Goal: Task Accomplishment & Management: Manage account settings

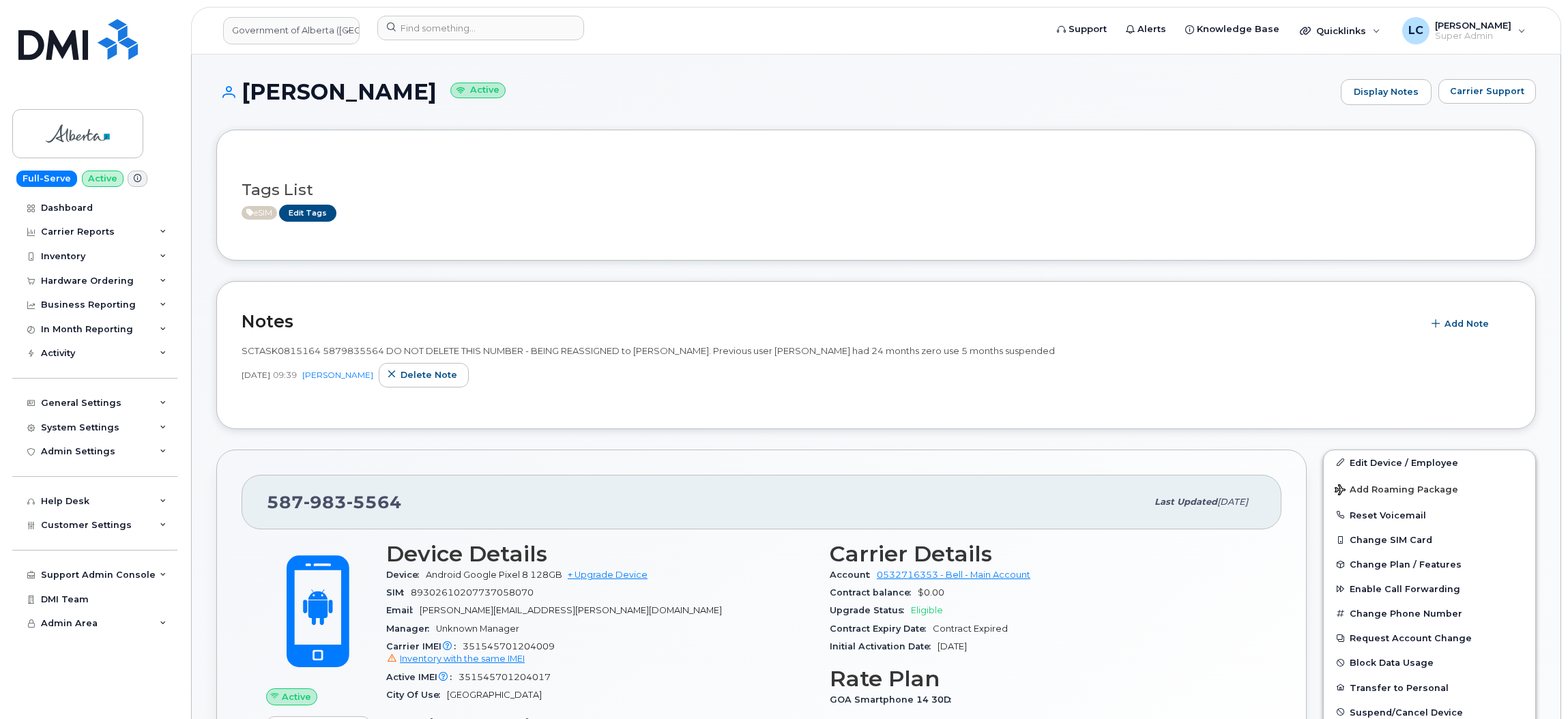
click at [697, 96] on h1 "Maribel De Chavez Active" at bounding box center [775, 92] width 1118 height 24
click at [1213, 80] on h1 "Maribel De Chavez Active" at bounding box center [775, 92] width 1118 height 24
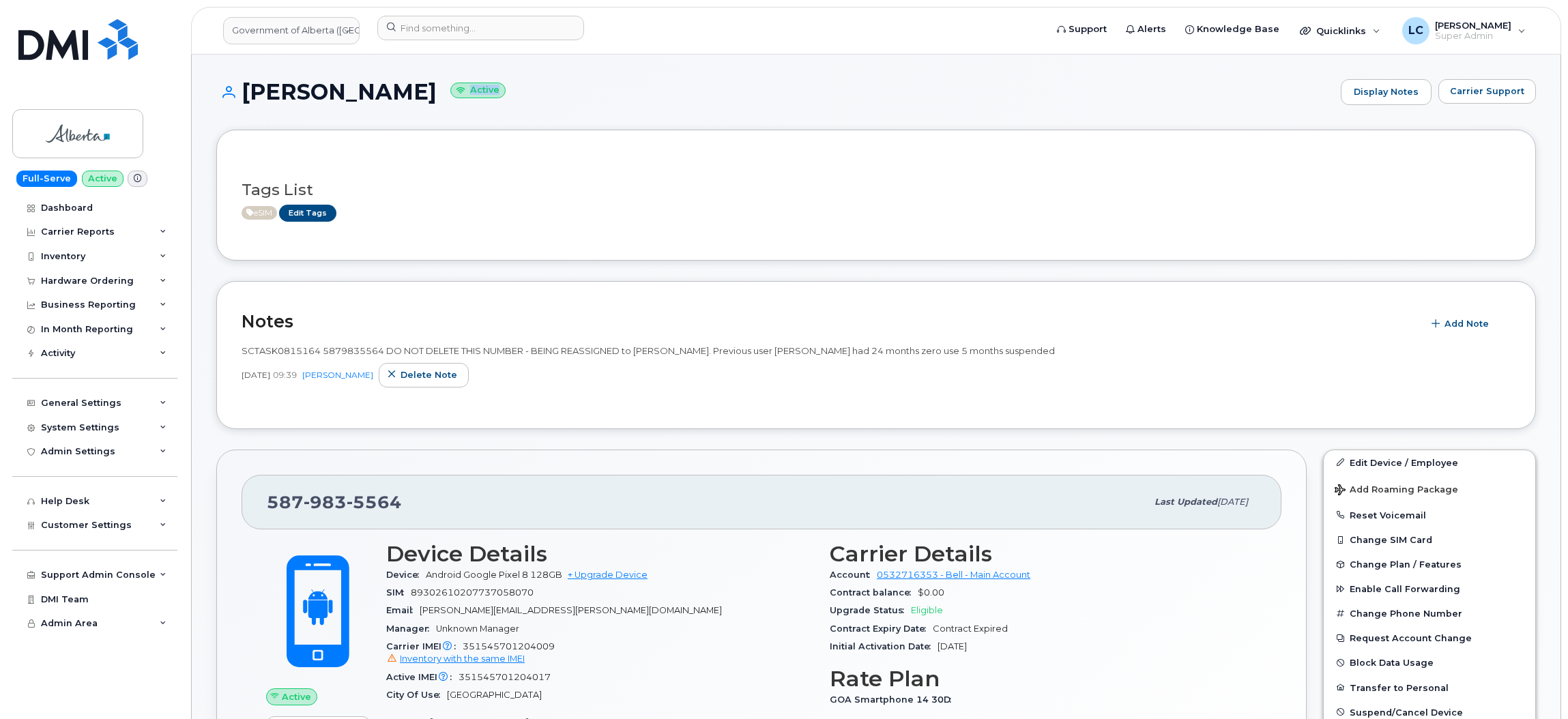
click at [657, 123] on div "Maribel De Chavez Active Display Notes Carrier Support" at bounding box center [876, 104] width 1320 height 51
click at [793, 214] on div "eSIM Edit Tags" at bounding box center [871, 213] width 1258 height 17
click at [583, 82] on h1 "Maribel De Chavez Active" at bounding box center [775, 92] width 1118 height 24
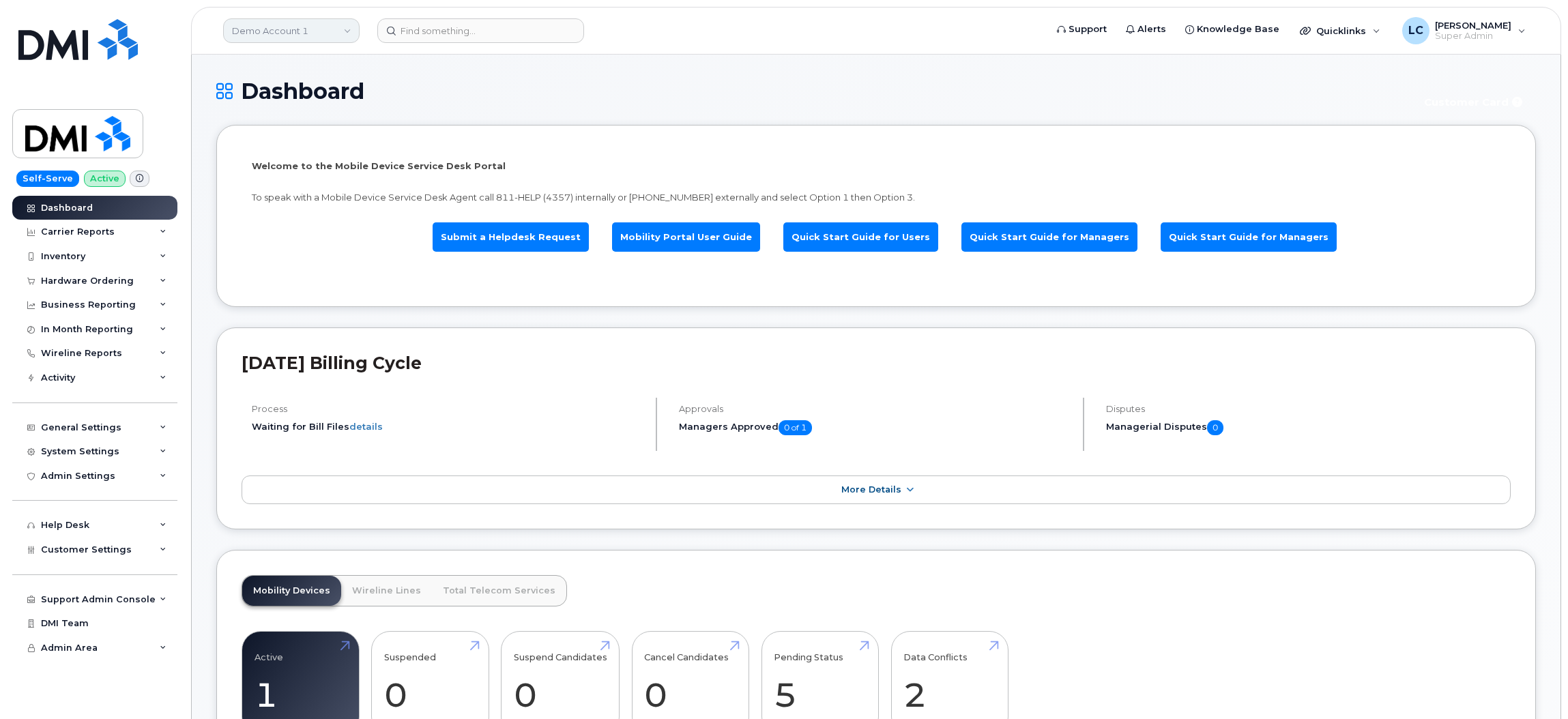
click at [335, 35] on link "Demo Account 1" at bounding box center [292, 30] width 136 height 24
click at [312, 63] on input at bounding box center [325, 65] width 179 height 24
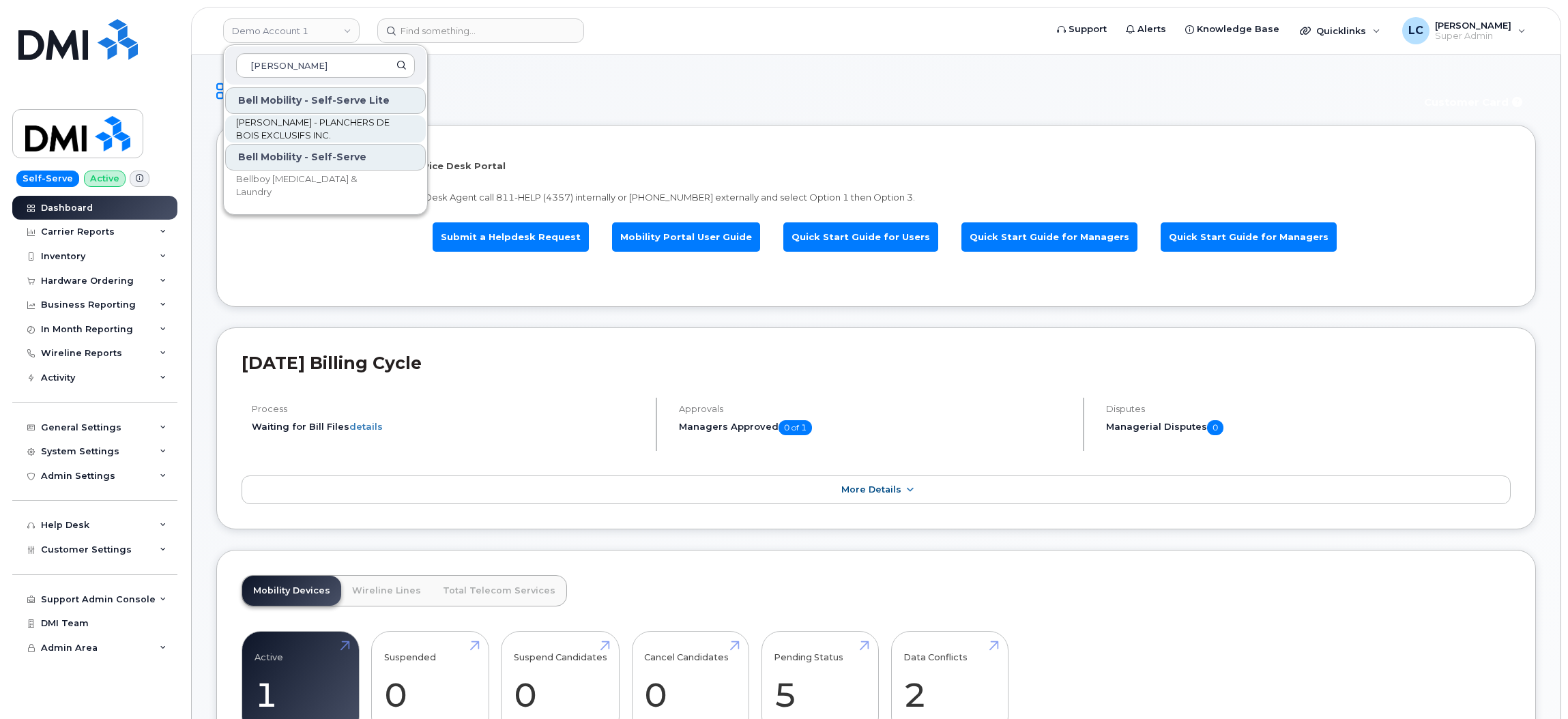
type input "Lau"
click at [373, 125] on span "LAUZON - PLANCHERS DE BOIS EXCLUSIFS INC." at bounding box center [315, 129] width 157 height 26
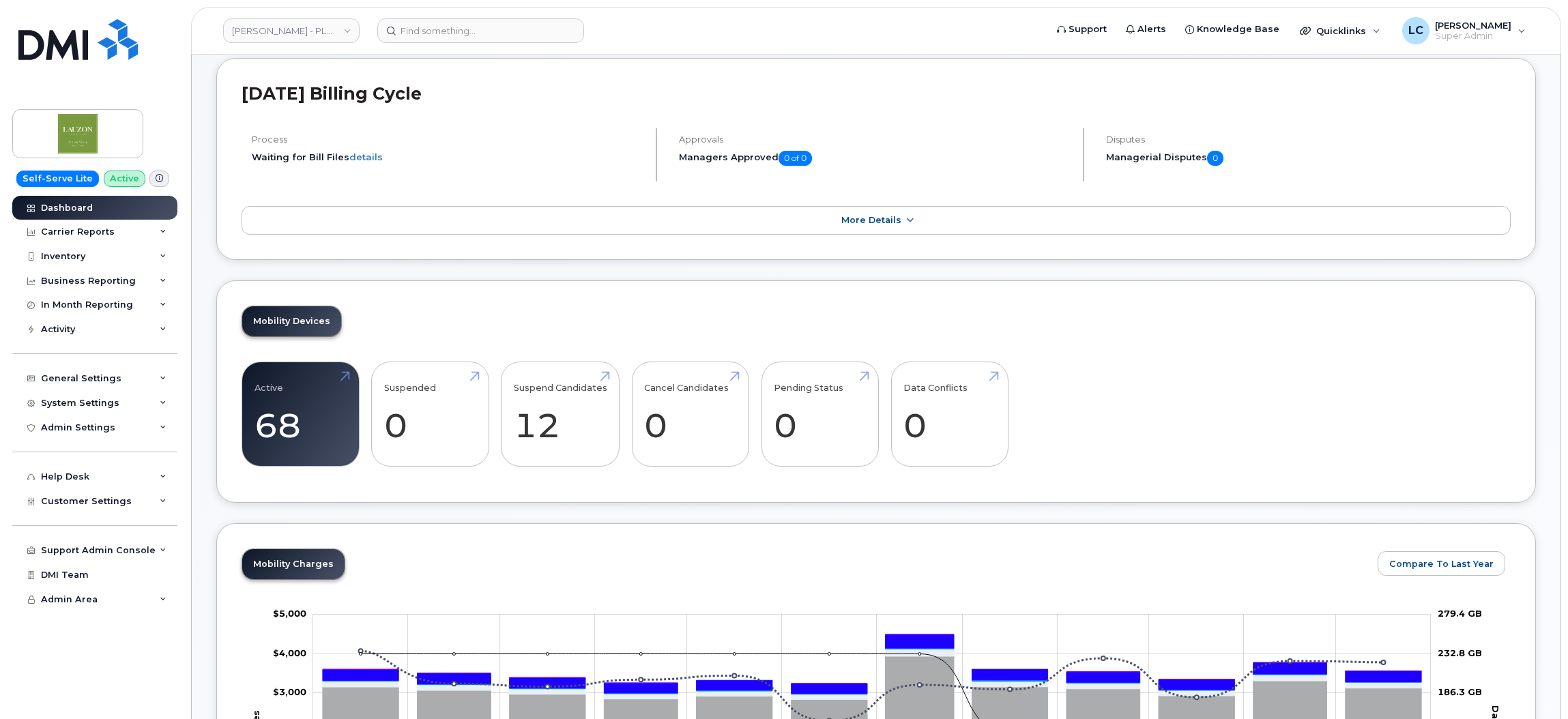
scroll to position [102, 0]
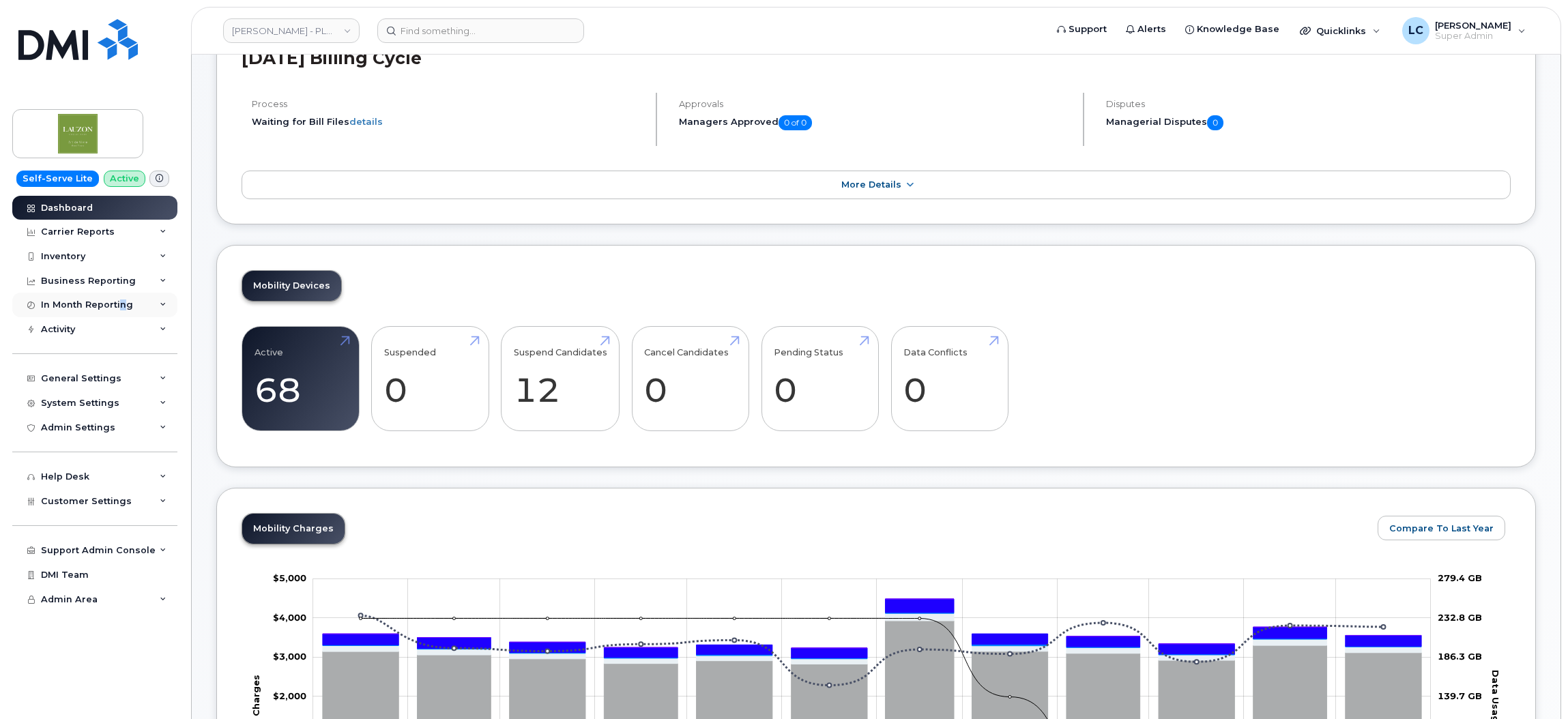
click at [122, 298] on div "In Month Reporting" at bounding box center [95, 305] width 165 height 24
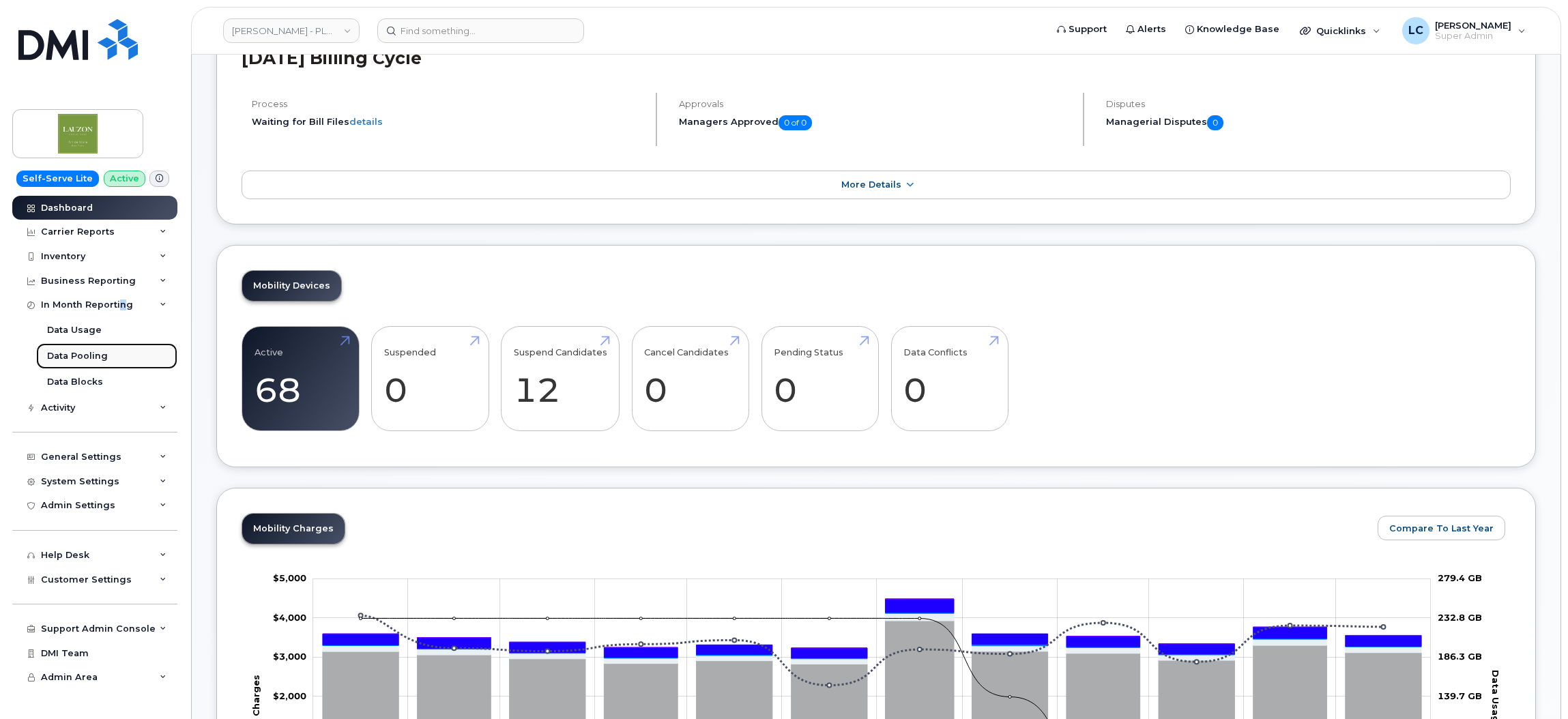
click at [100, 356] on div "Data Pooling" at bounding box center [77, 356] width 61 height 13
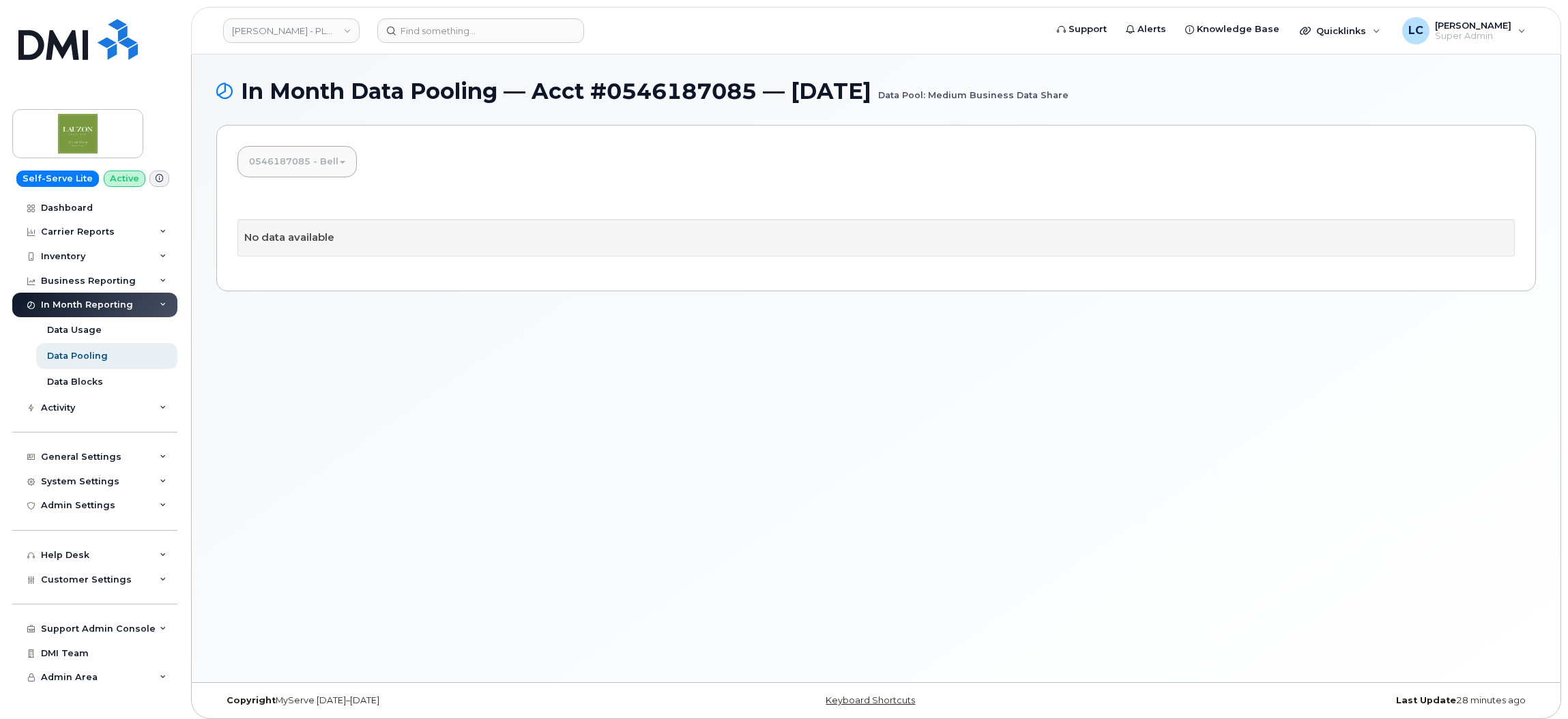
click at [333, 158] on link "0546187085 - Bell" at bounding box center [297, 161] width 118 height 30
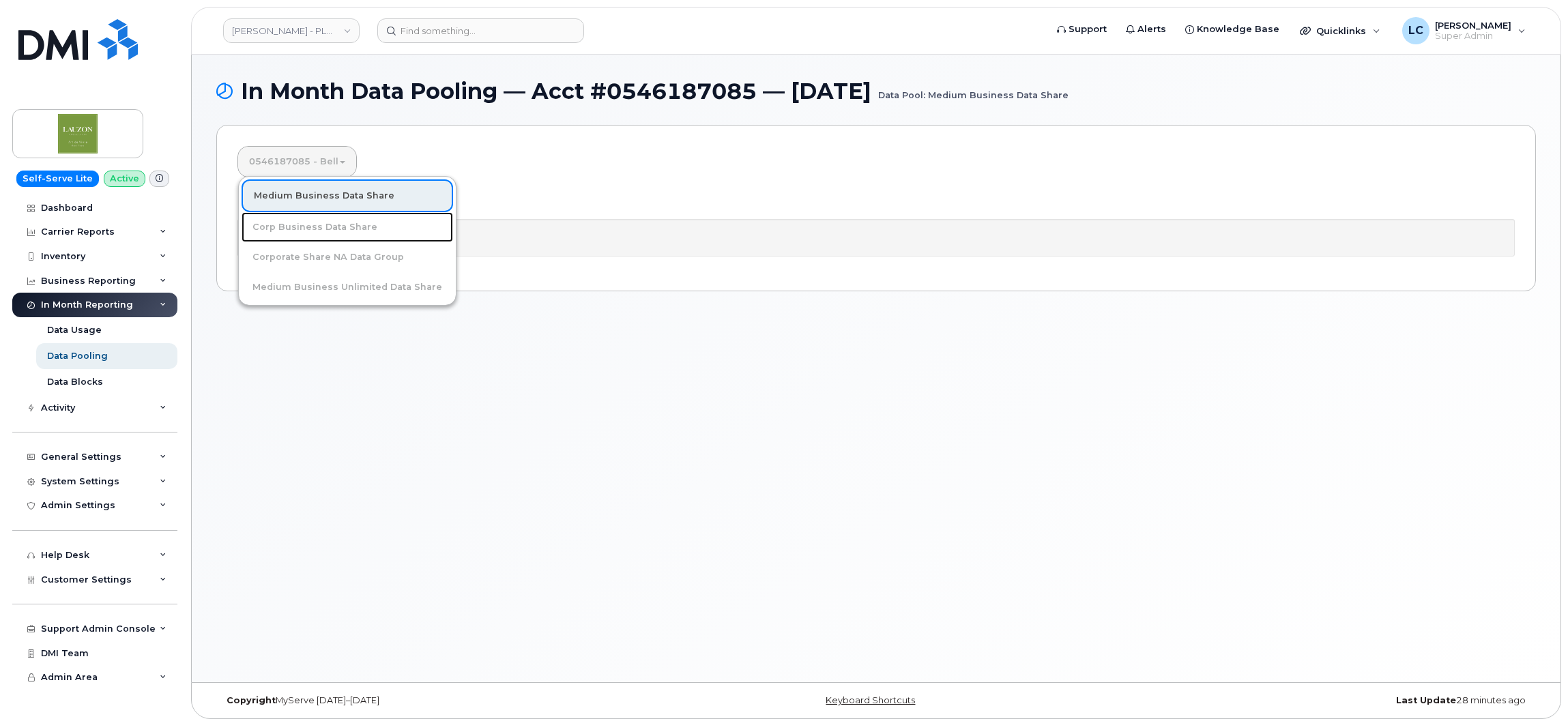
click at [343, 221] on link "Corp Business Data Share" at bounding box center [347, 227] width 212 height 30
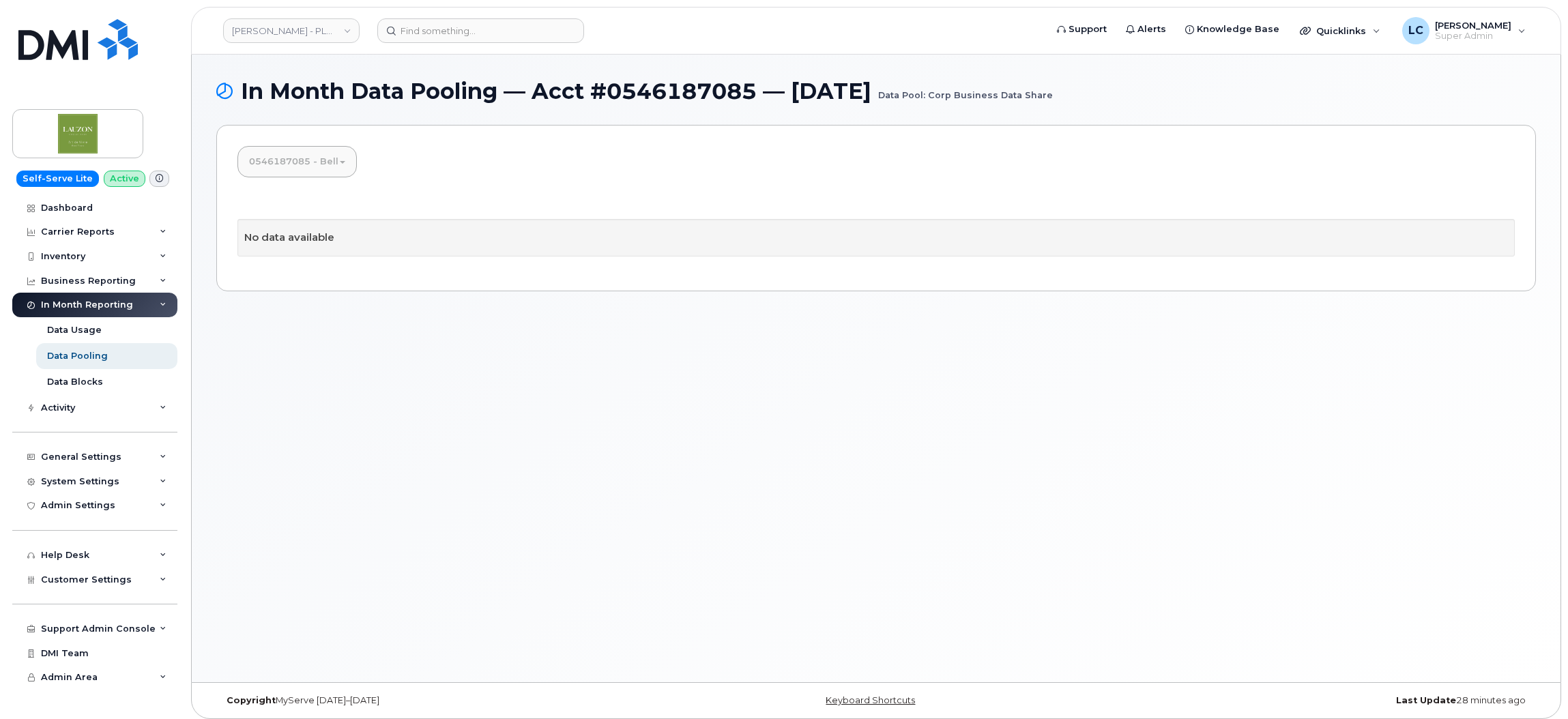
click at [341, 164] on link "0546187085 - Bell" at bounding box center [297, 161] width 118 height 30
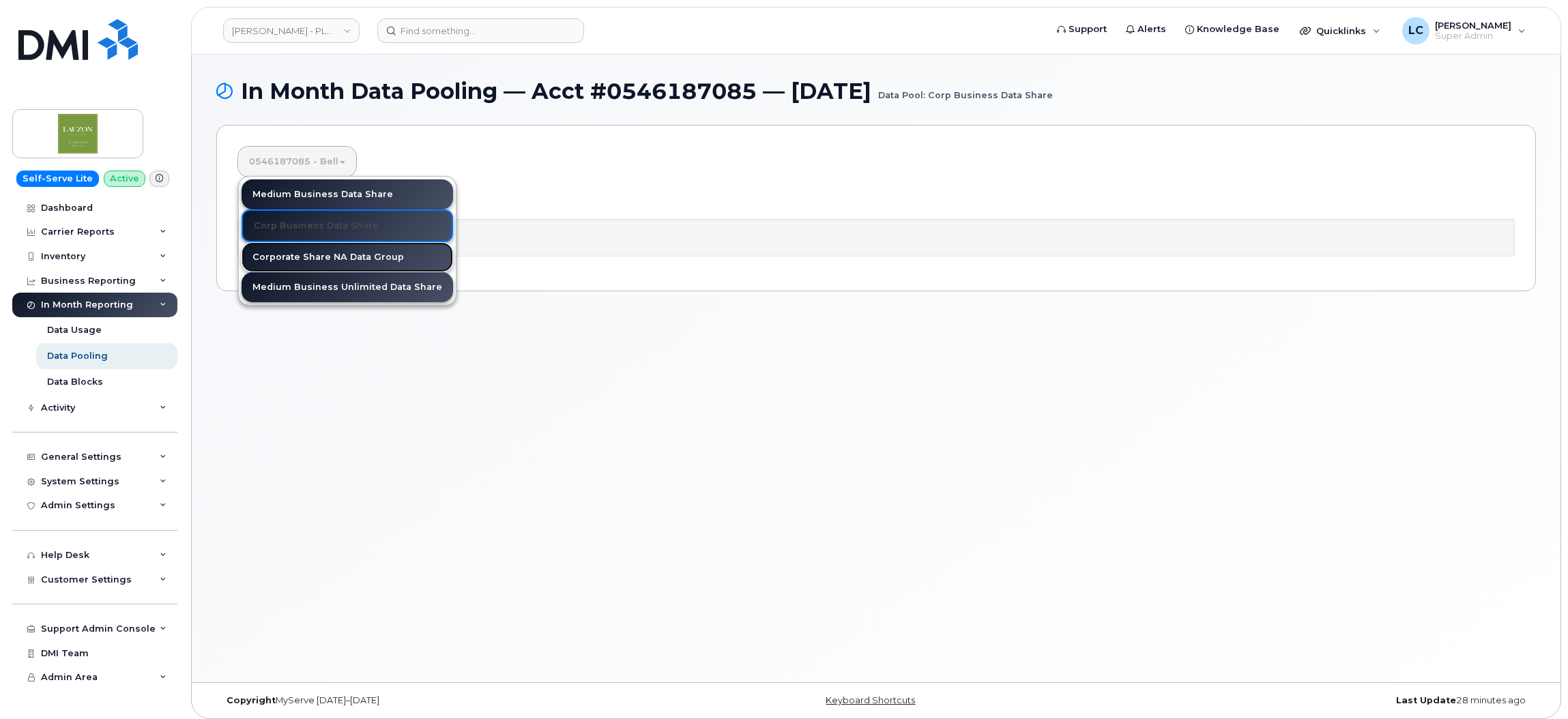
click at [322, 258] on link "Corporate Share NA Data Group" at bounding box center [347, 257] width 212 height 30
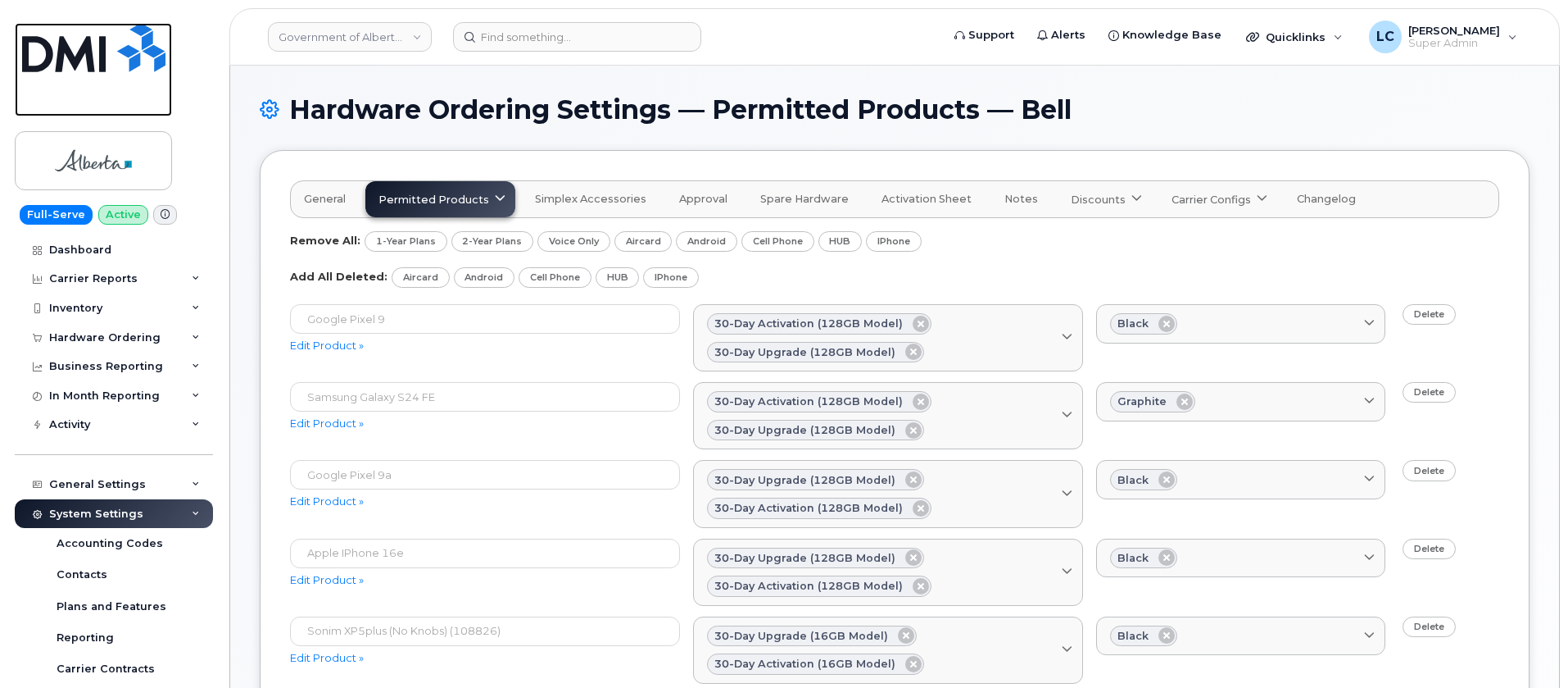
click at [105, 36] on img at bounding box center [94, 47] width 144 height 49
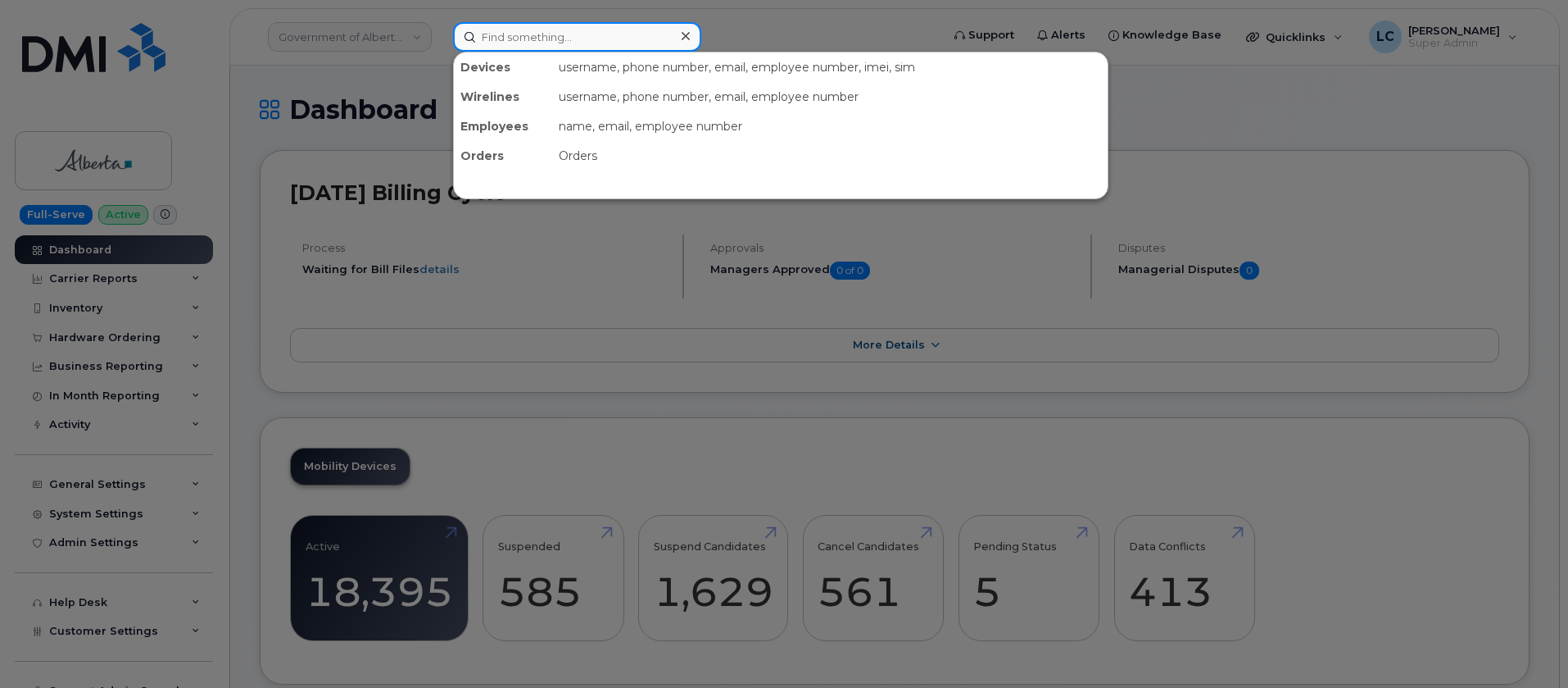
click at [518, 25] on input at bounding box center [576, 36] width 248 height 29
paste input "297270"
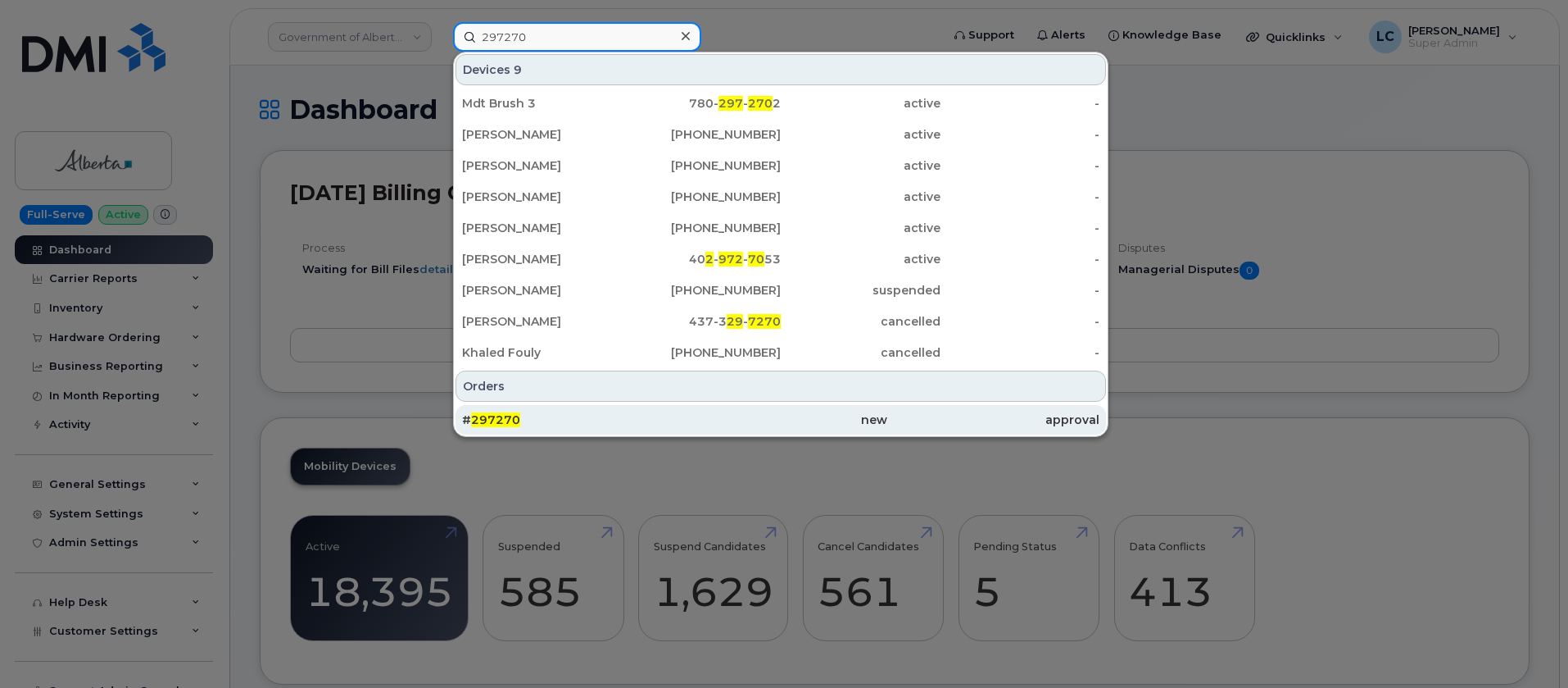
type input "297270"
click at [525, 420] on div "# 297270" at bounding box center [568, 420] width 212 height 17
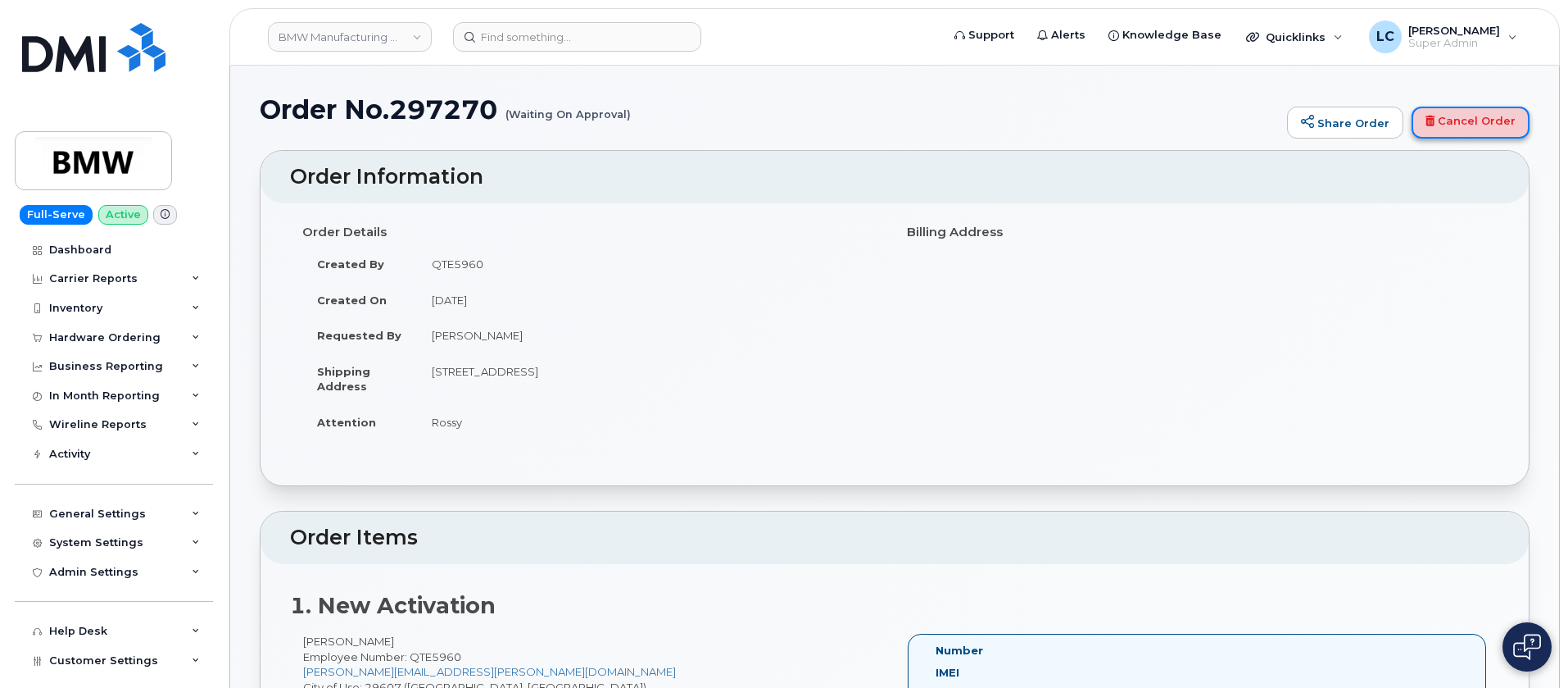
click at [1494, 122] on link "Cancel Order" at bounding box center [1469, 122] width 118 height 33
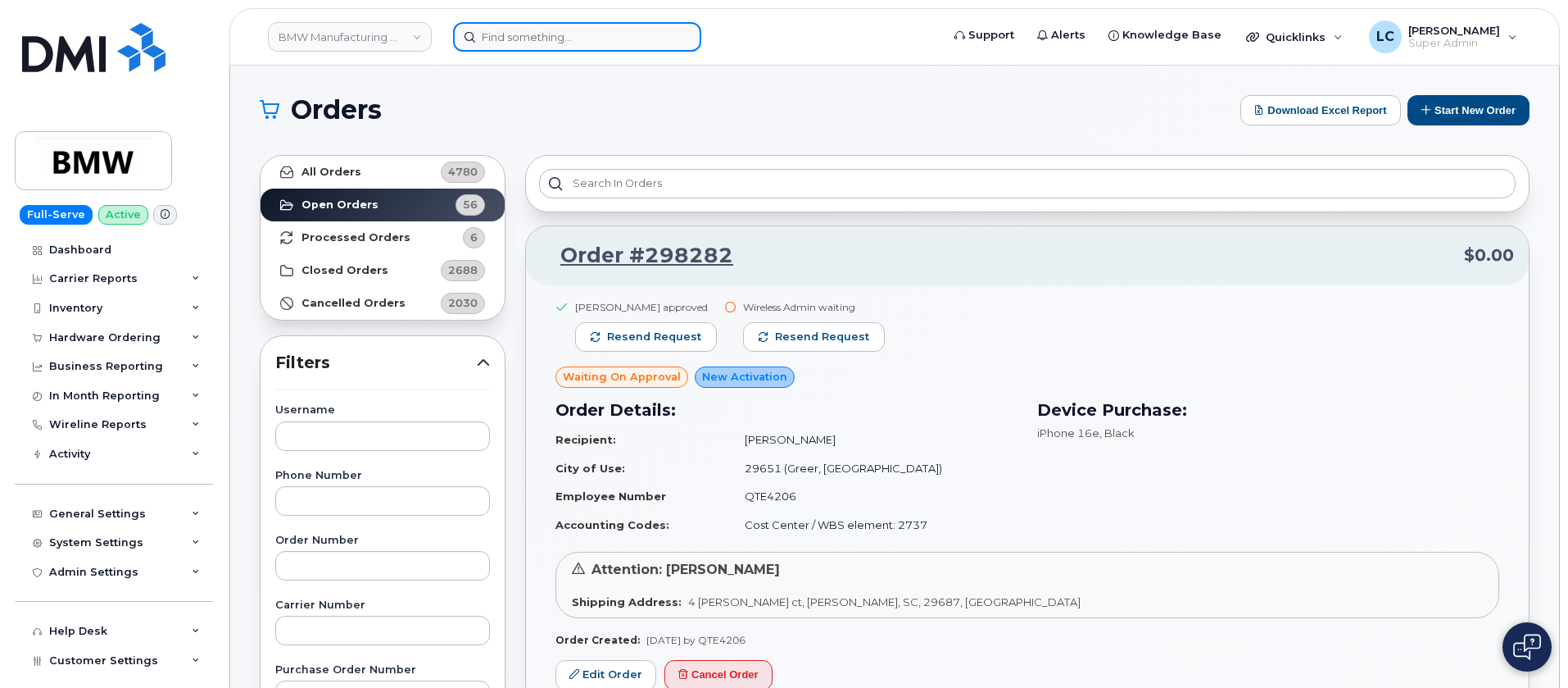
click at [570, 39] on input at bounding box center [576, 36] width 248 height 29
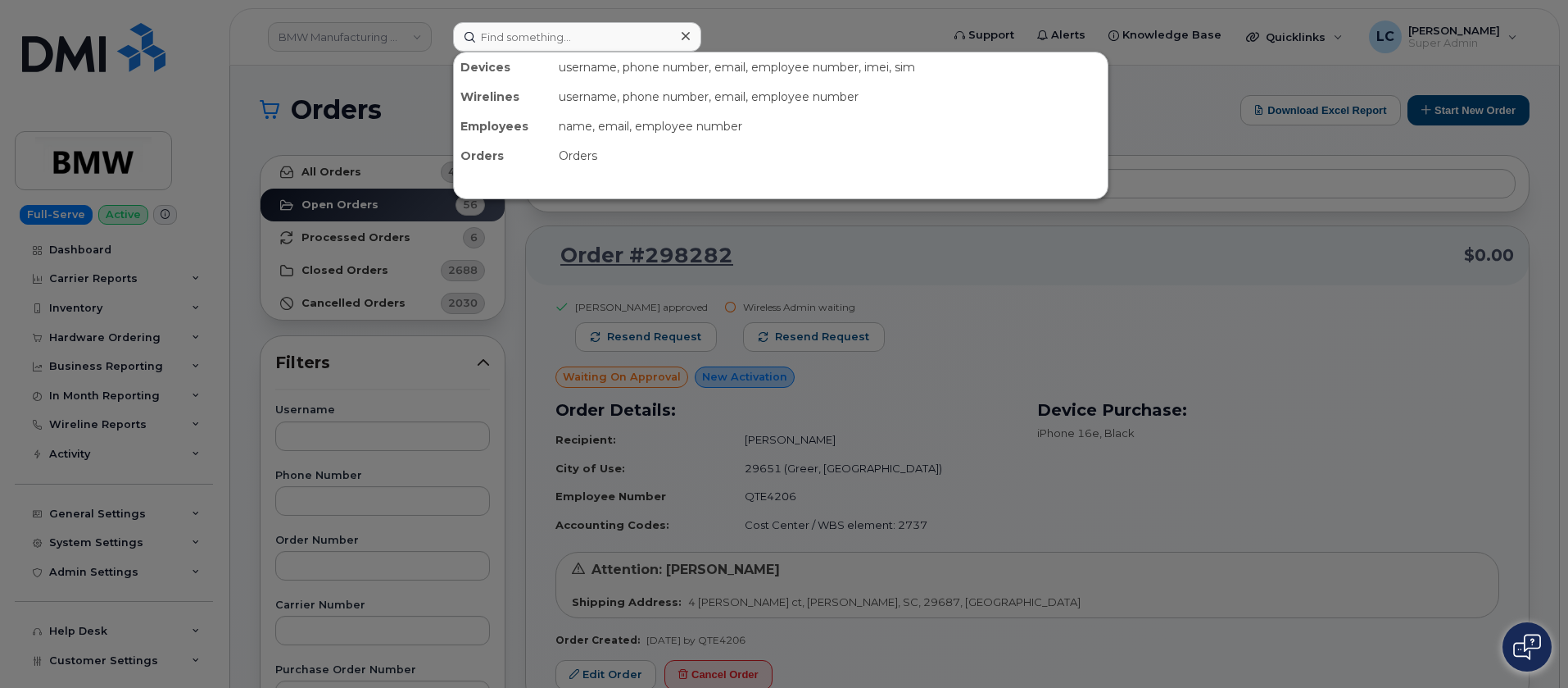
click at [426, 26] on div at bounding box center [784, 344] width 1568 height 688
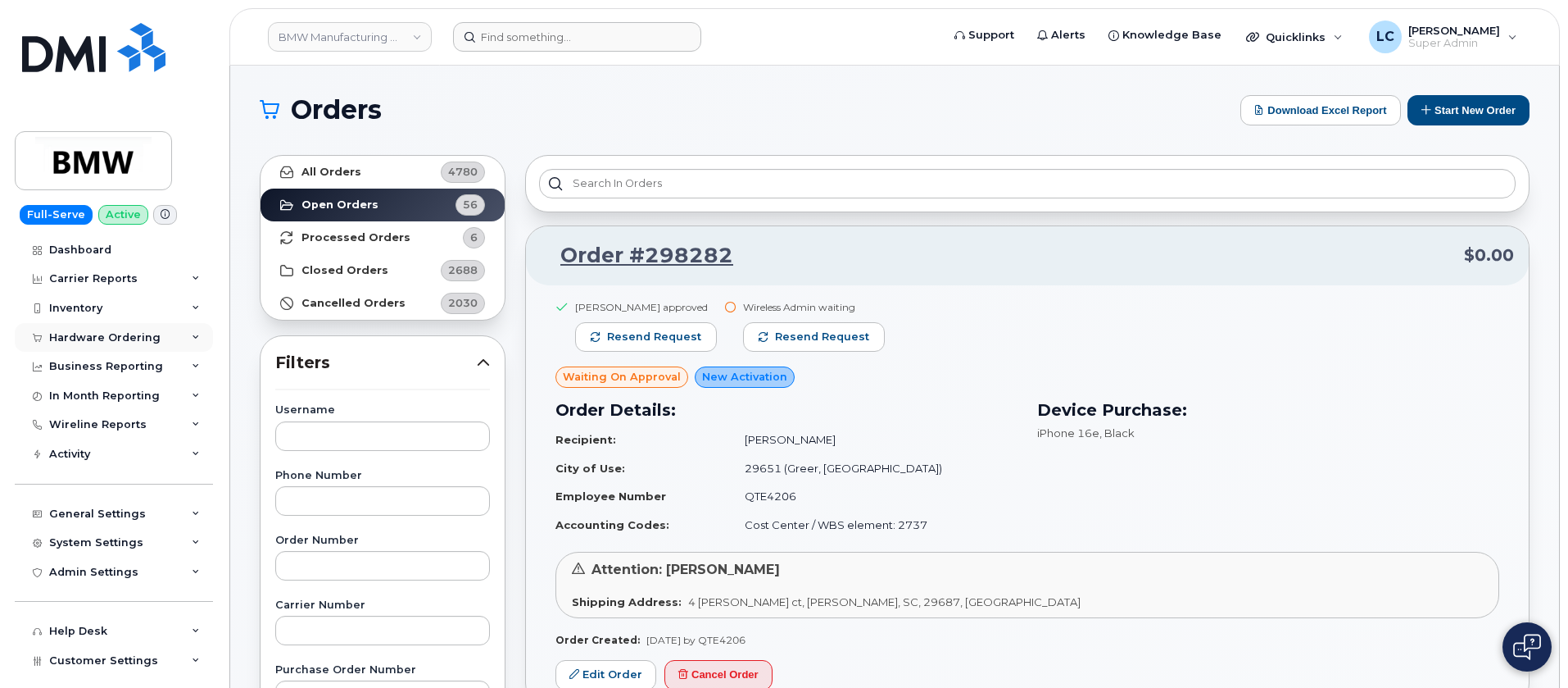
click at [150, 336] on div "Hardware Ordering" at bounding box center [104, 338] width 111 height 13
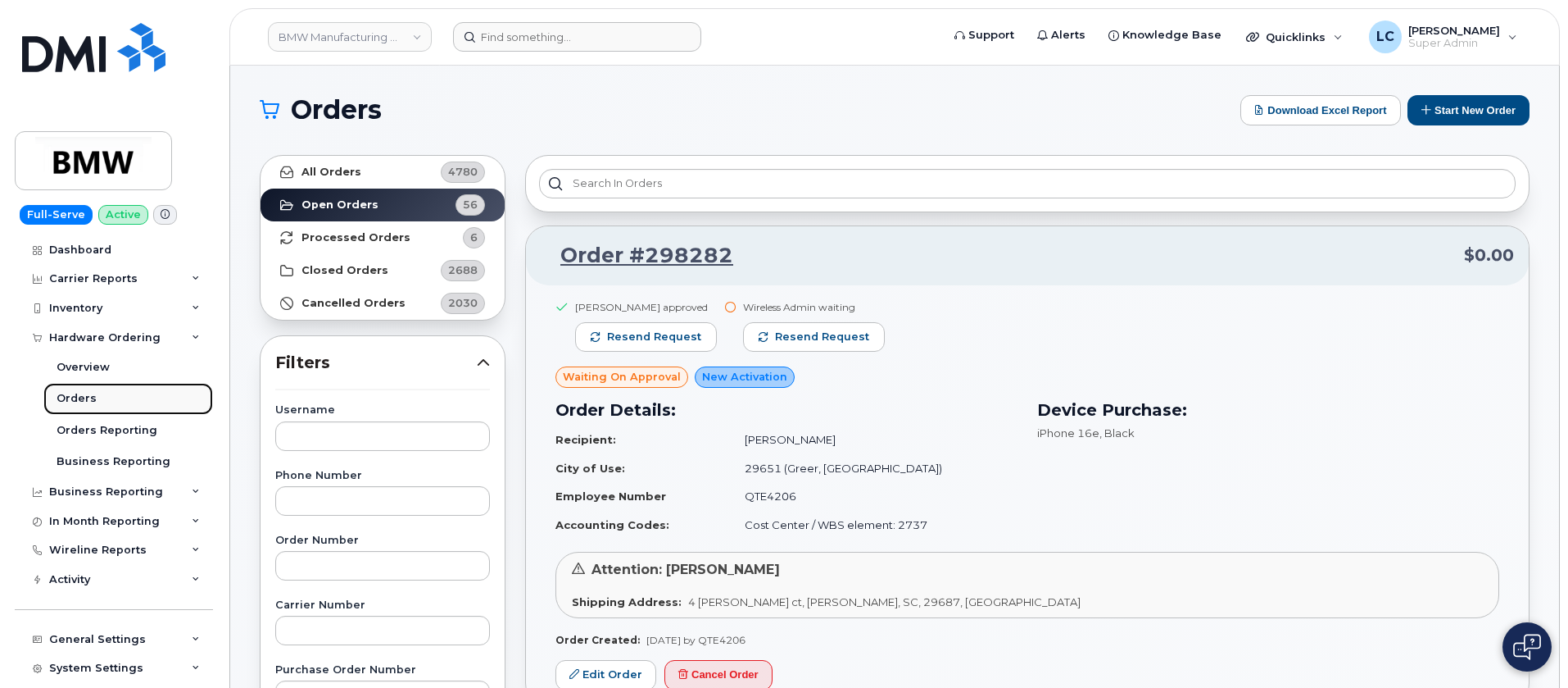
click at [109, 394] on link "Orders" at bounding box center [128, 398] width 170 height 31
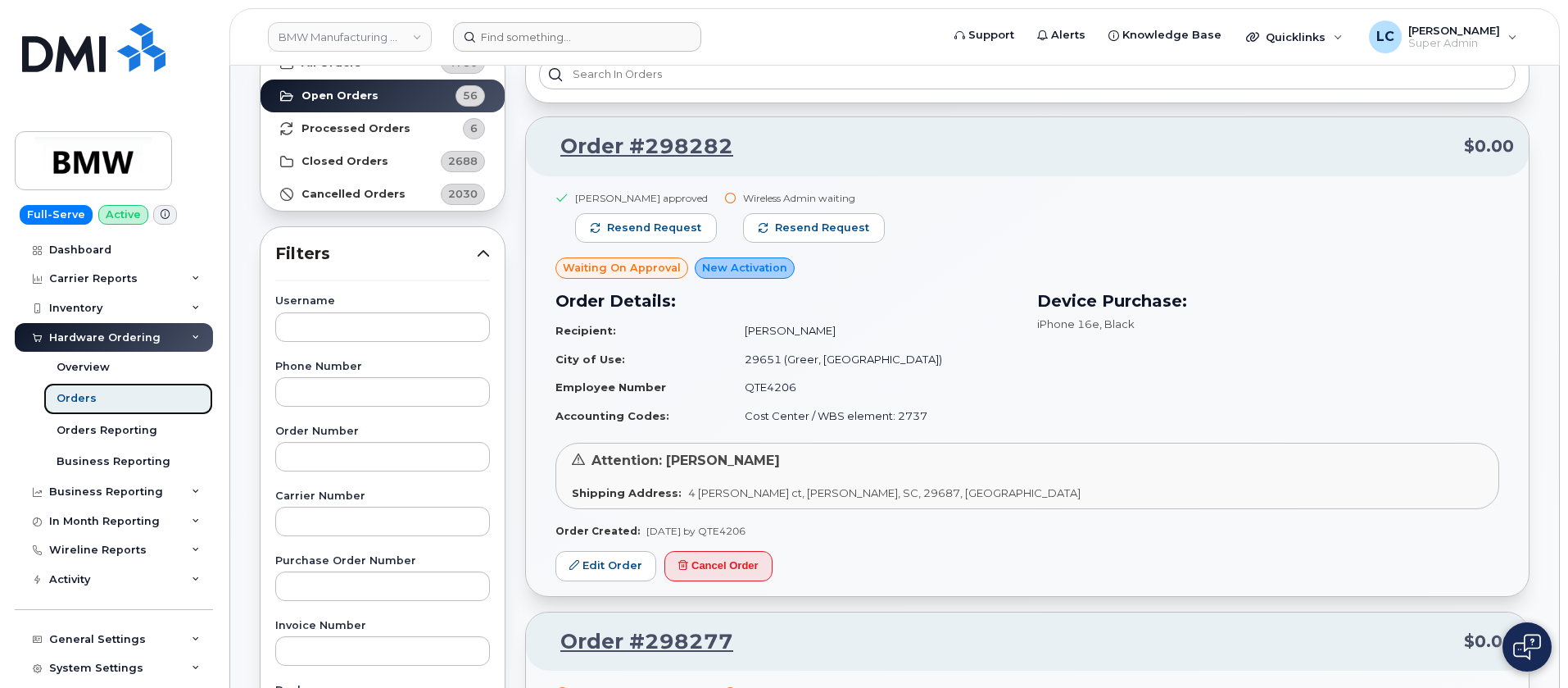
scroll to position [246, 0]
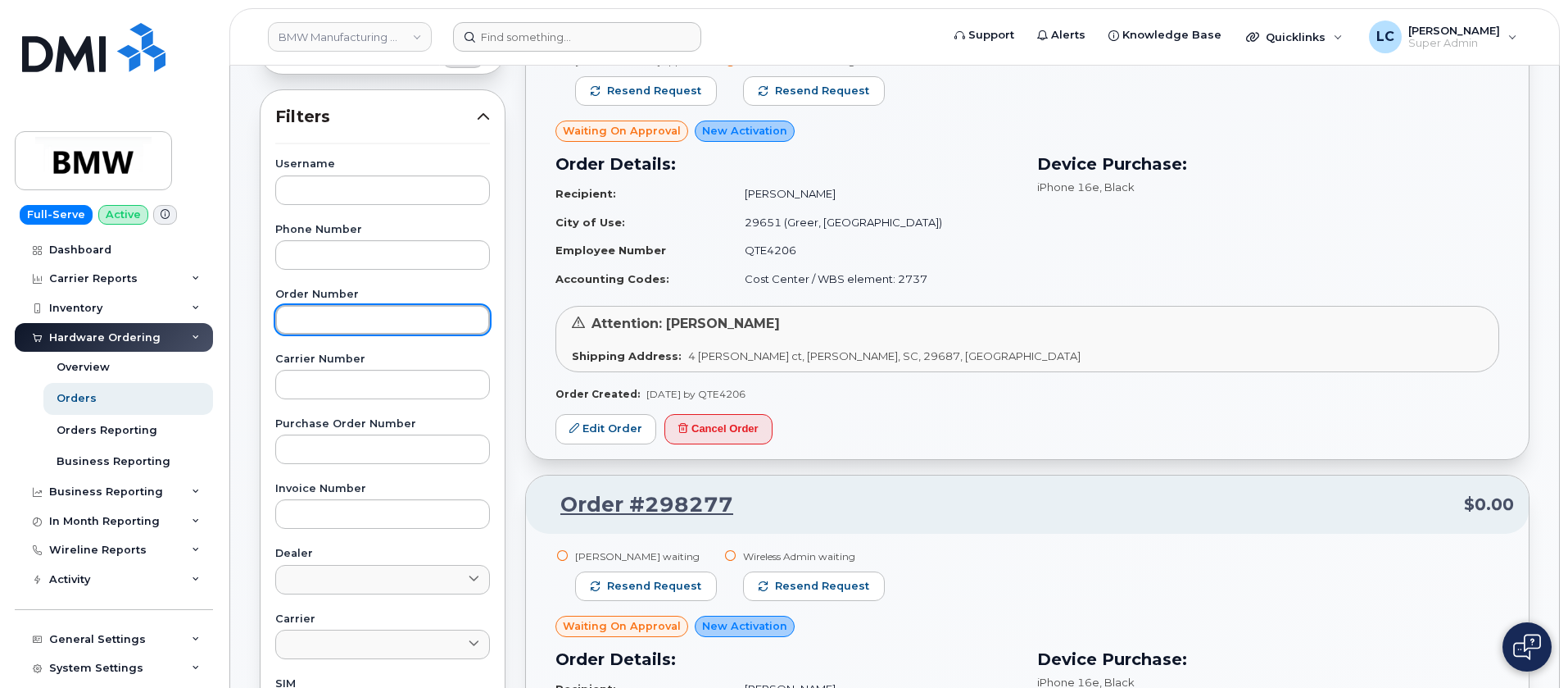
click at [363, 319] on input "text" at bounding box center [382, 319] width 215 height 29
paste input "297417"
type input "297417"
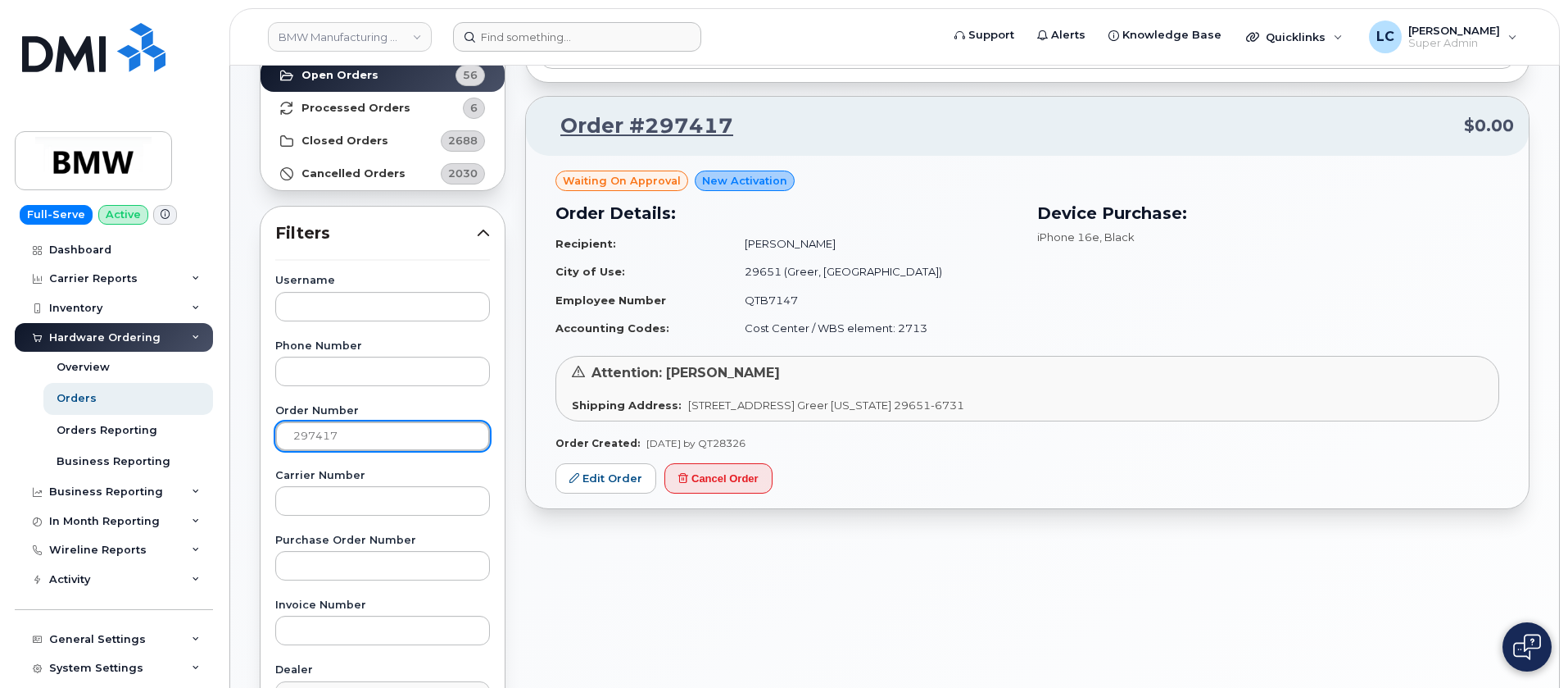
scroll to position [0, 0]
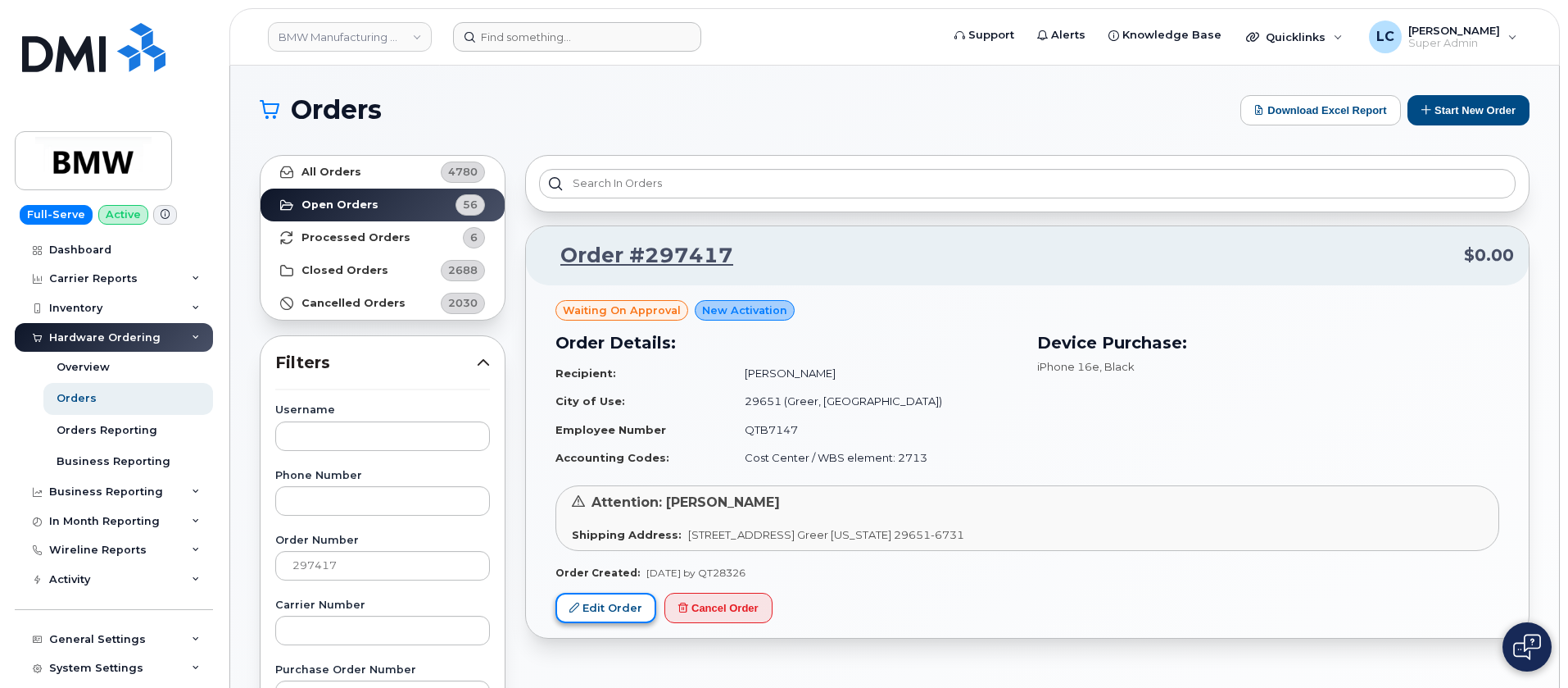
click at [610, 606] on link "Edit Order" at bounding box center [606, 608] width 101 height 30
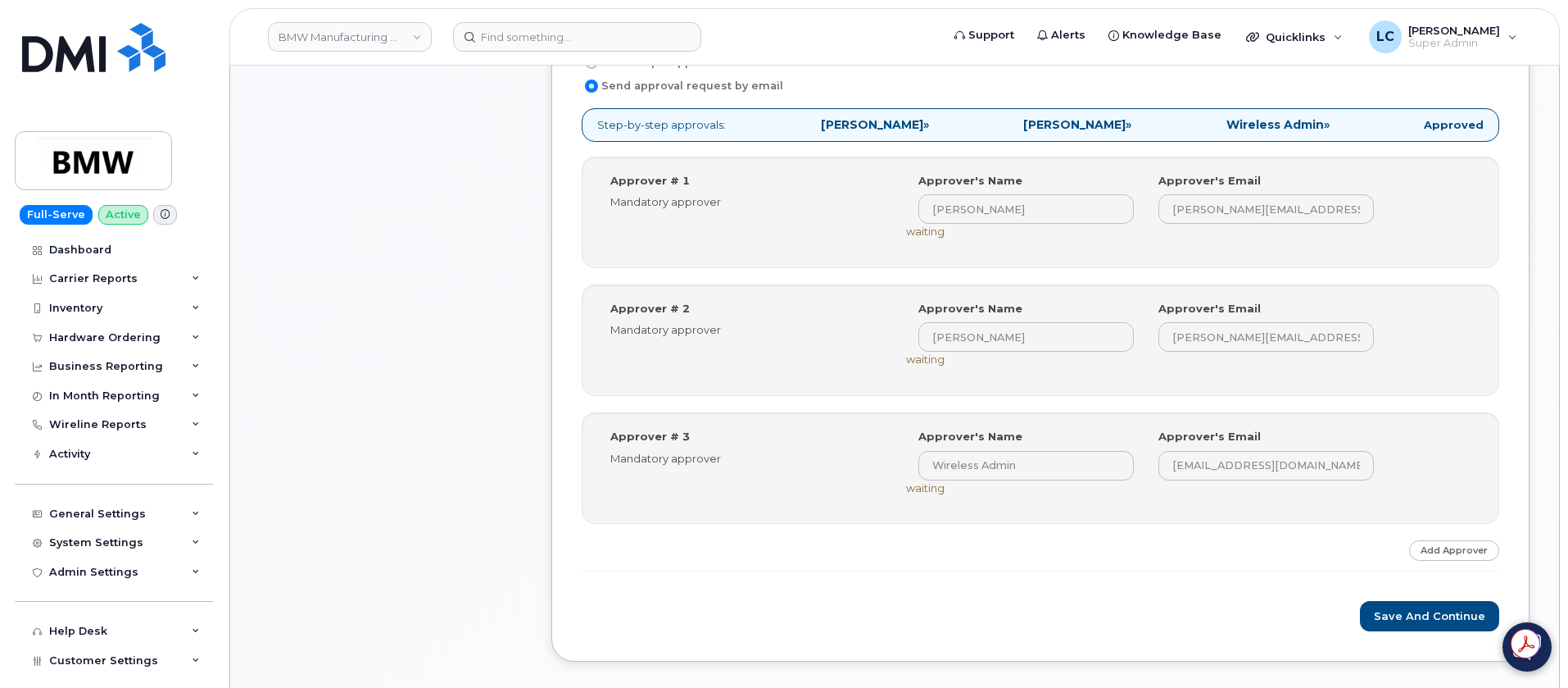
scroll to position [743, 0]
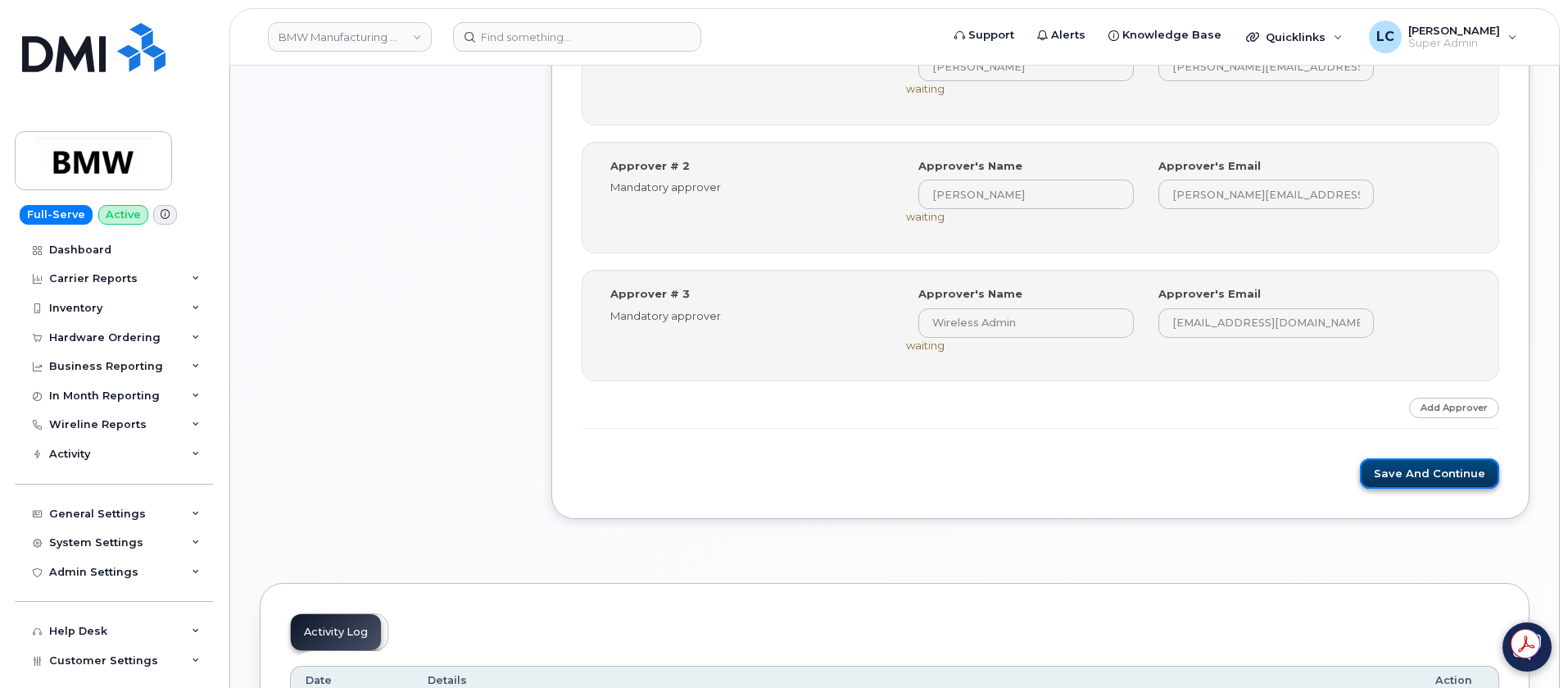
click at [1444, 469] on button "Save and Continue" at bounding box center [1429, 473] width 140 height 30
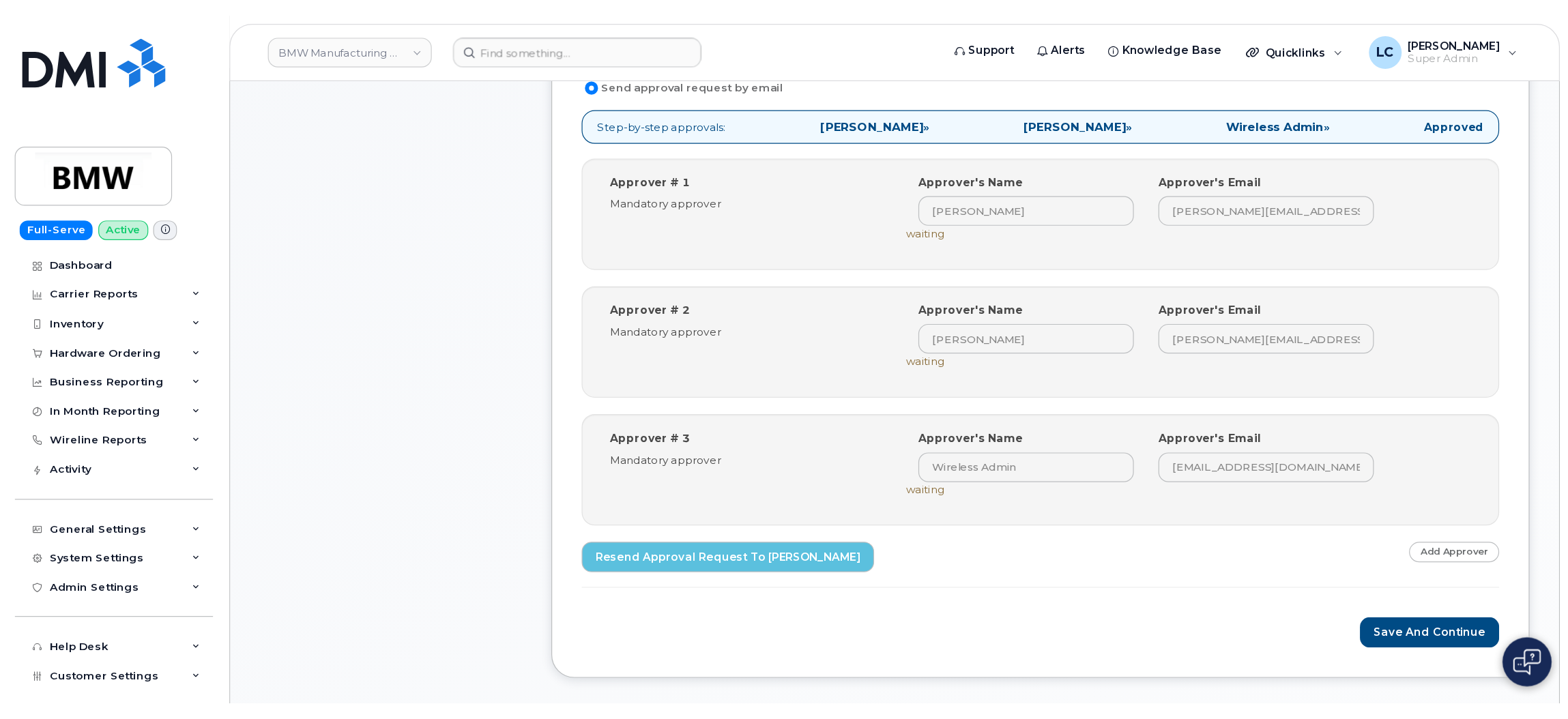
scroll to position [511, 0]
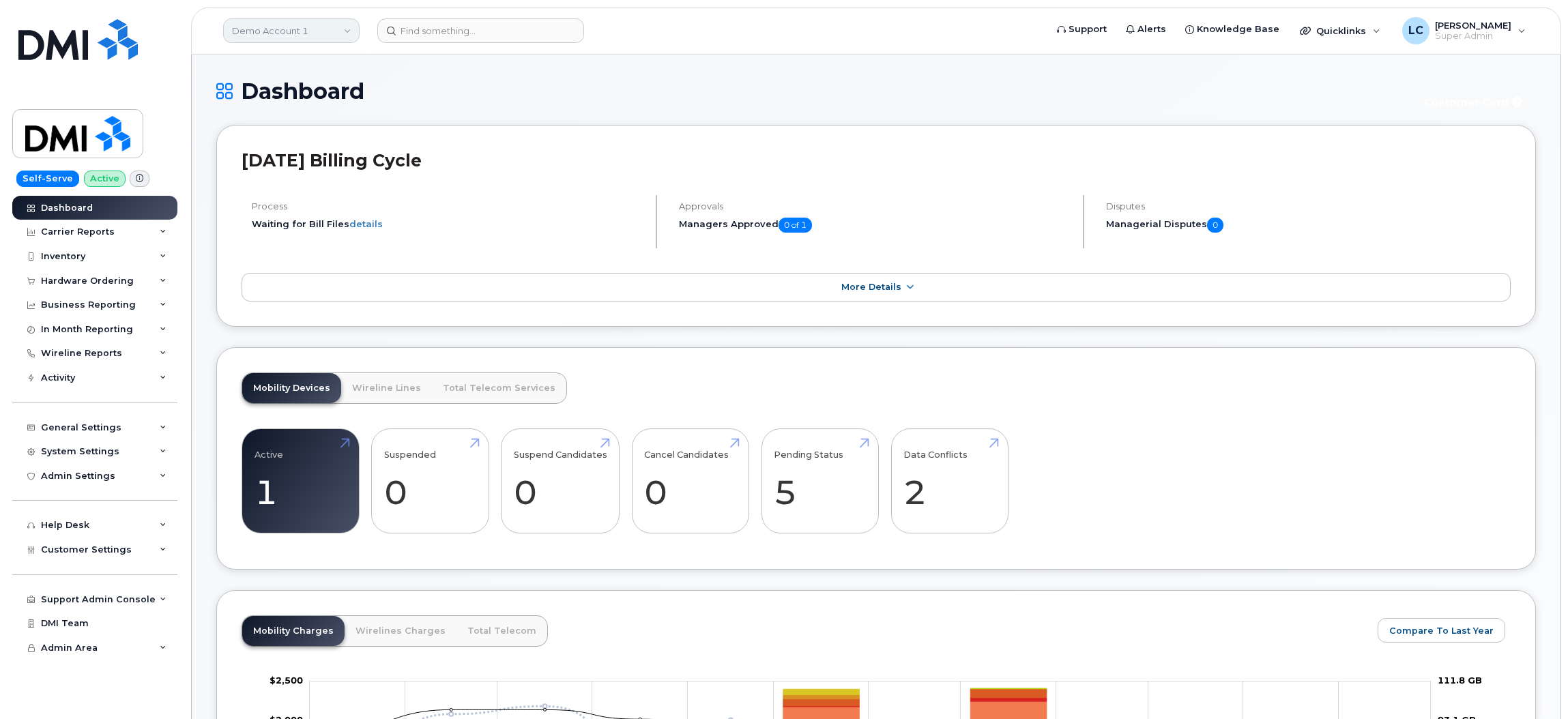
click at [301, 22] on link "Demo Account 1" at bounding box center [292, 30] width 136 height 24
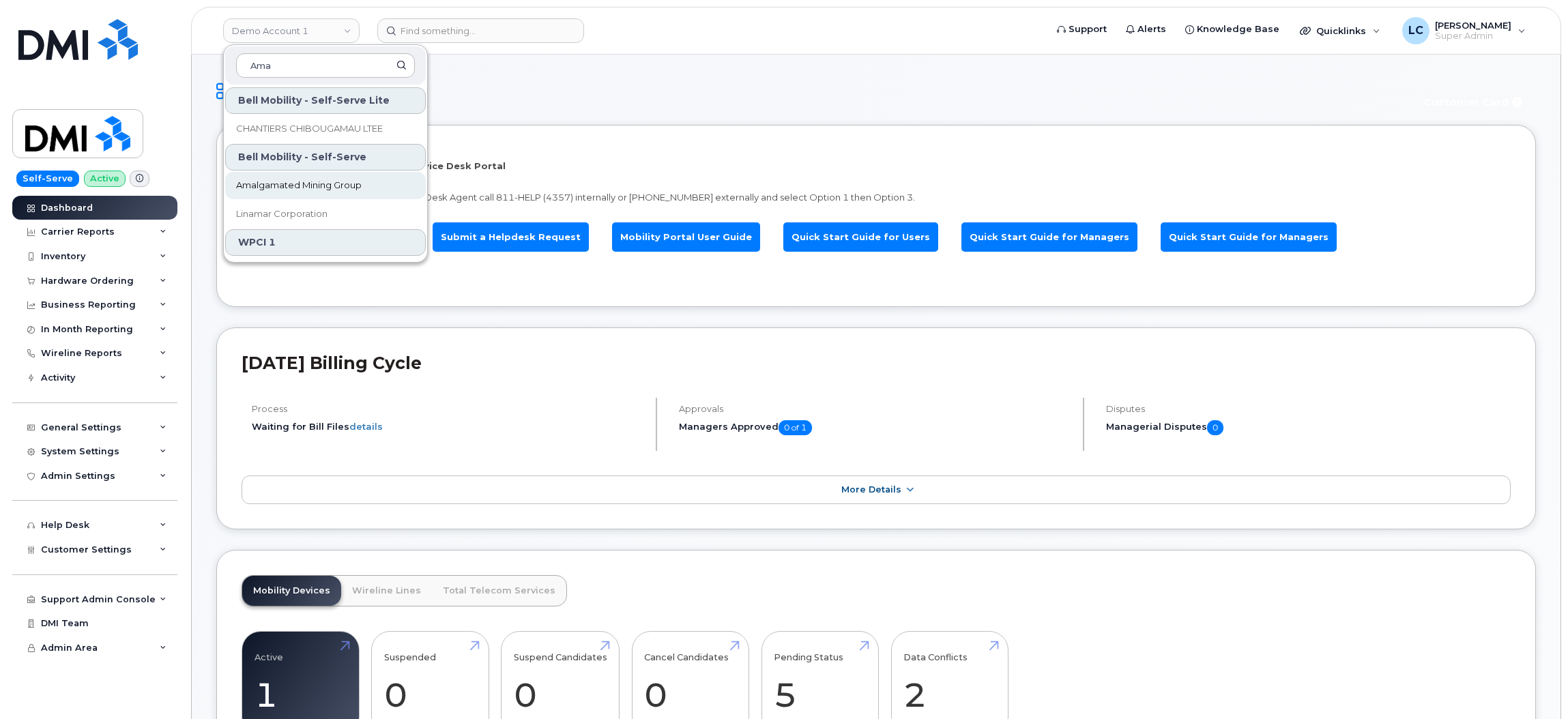
type input "Ama"
click at [331, 196] on link "Amalgamated Mining Group" at bounding box center [326, 185] width 200 height 27
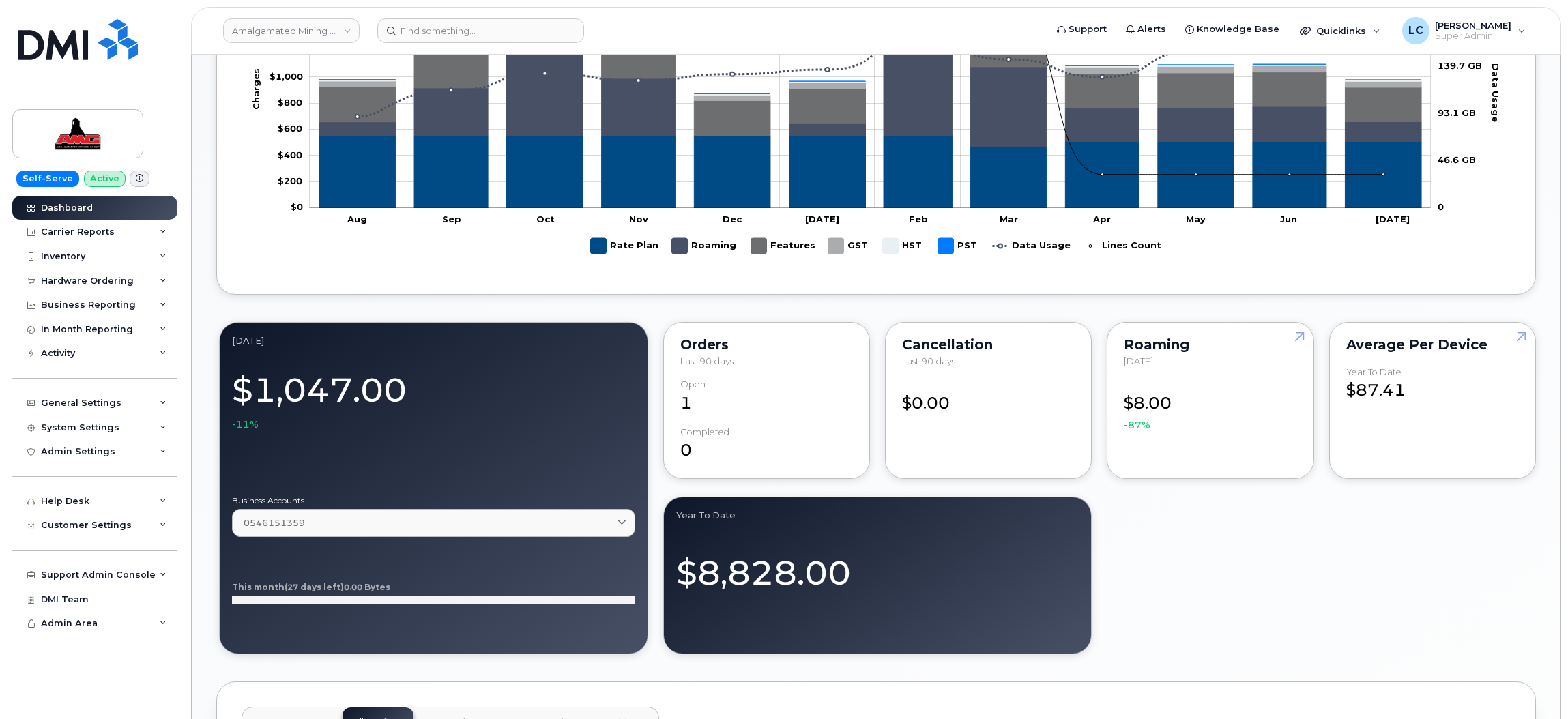
scroll to position [717, 0]
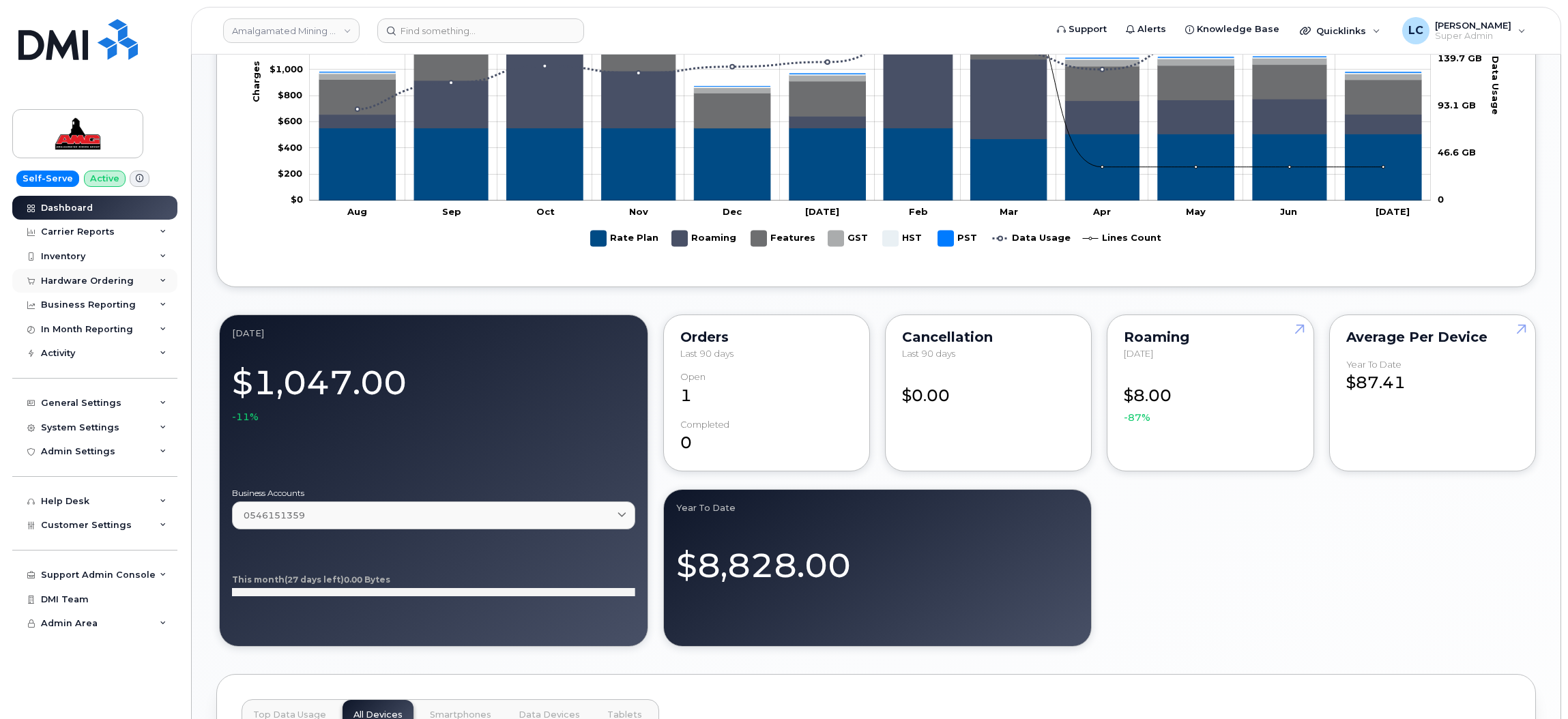
click at [99, 278] on div "Hardware Ordering" at bounding box center [87, 281] width 93 height 11
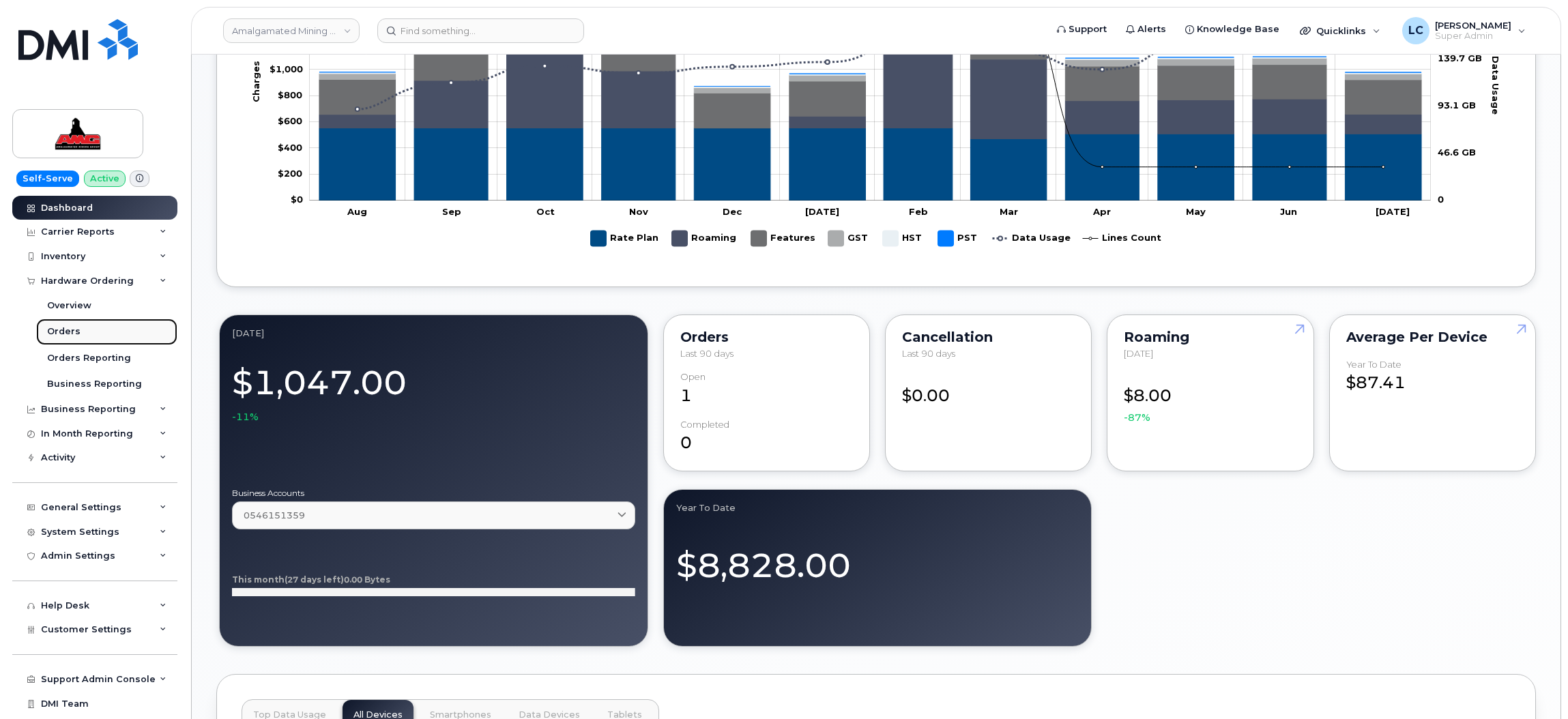
click at [84, 331] on link "Orders" at bounding box center [106, 331] width 141 height 26
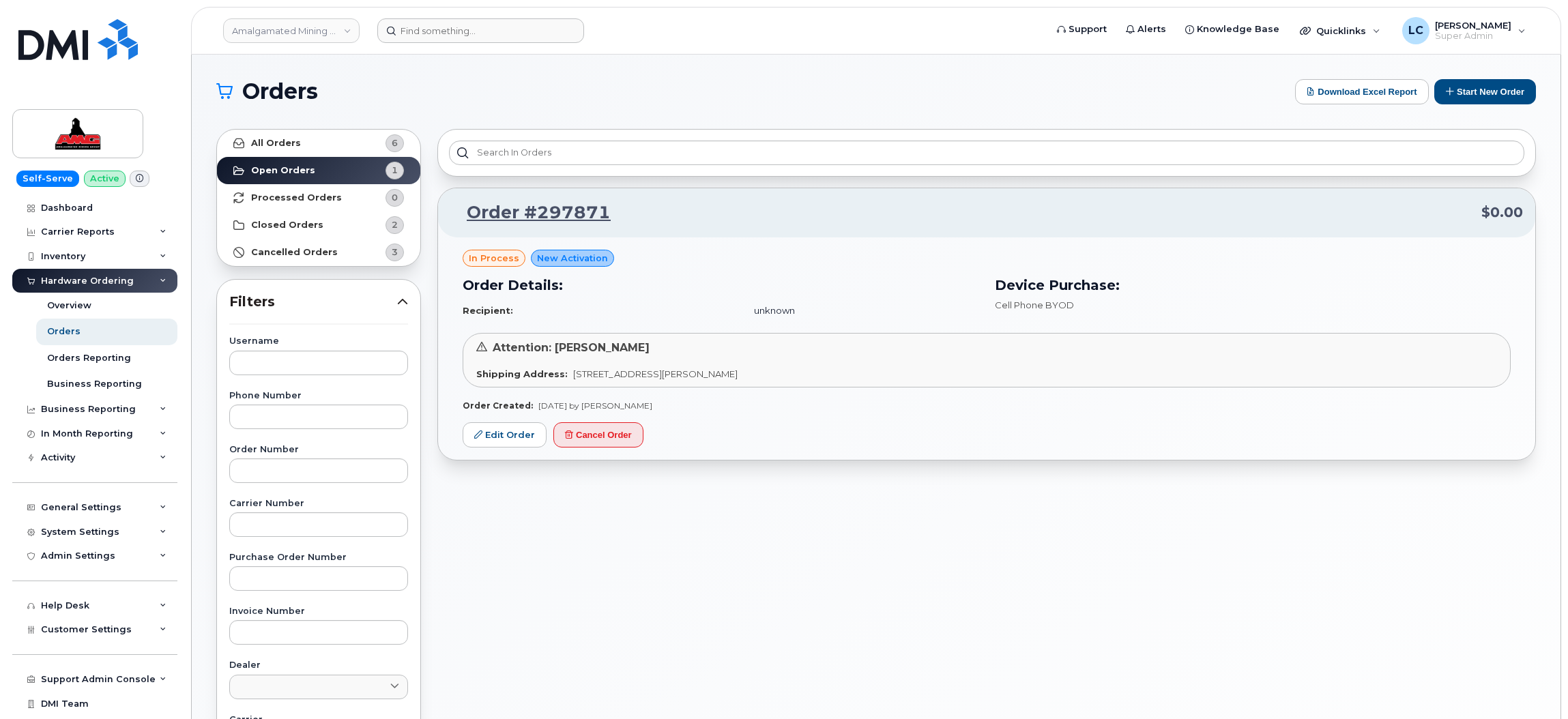
click at [1000, 29] on form at bounding box center [706, 30] width 659 height 24
click at [510, 434] on link "Edit Order" at bounding box center [505, 435] width 84 height 25
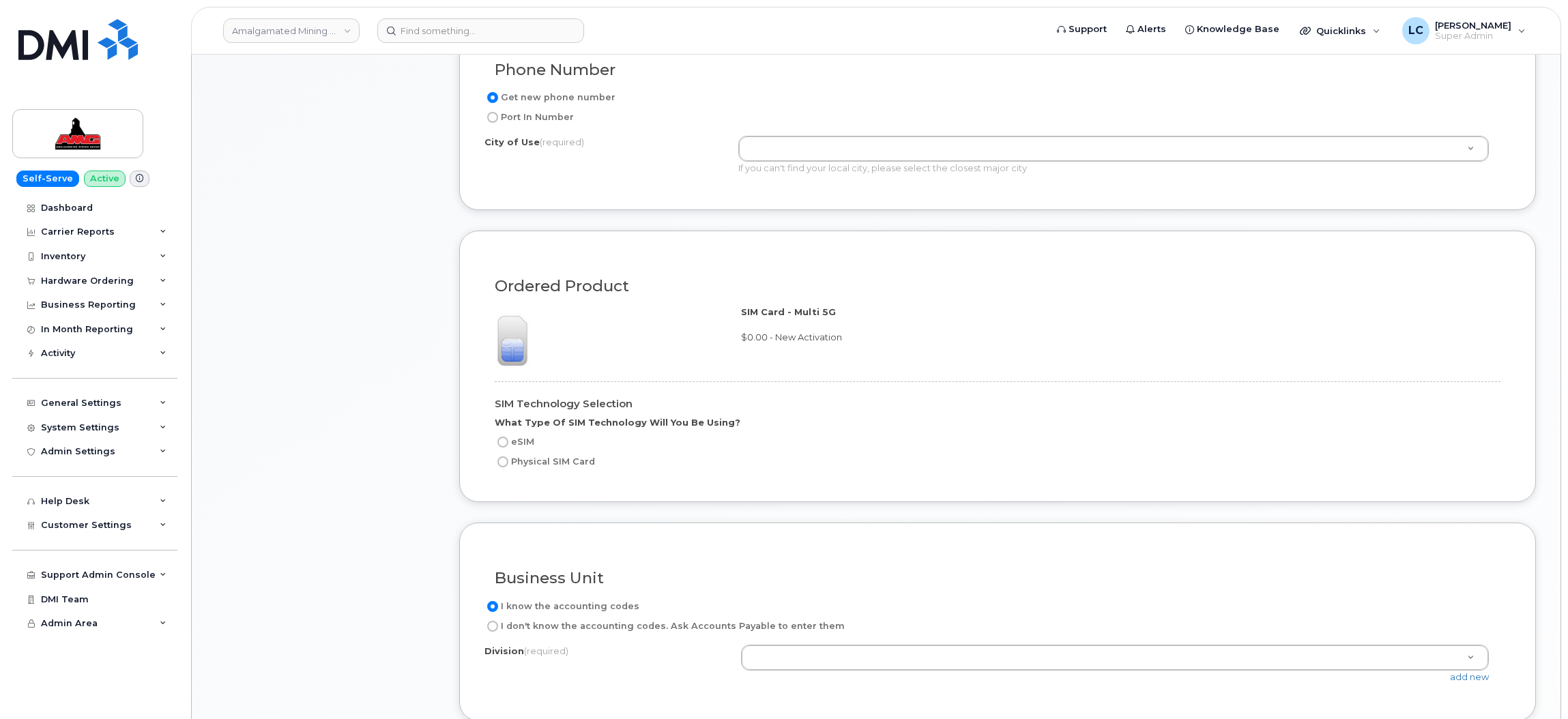
scroll to position [819, 0]
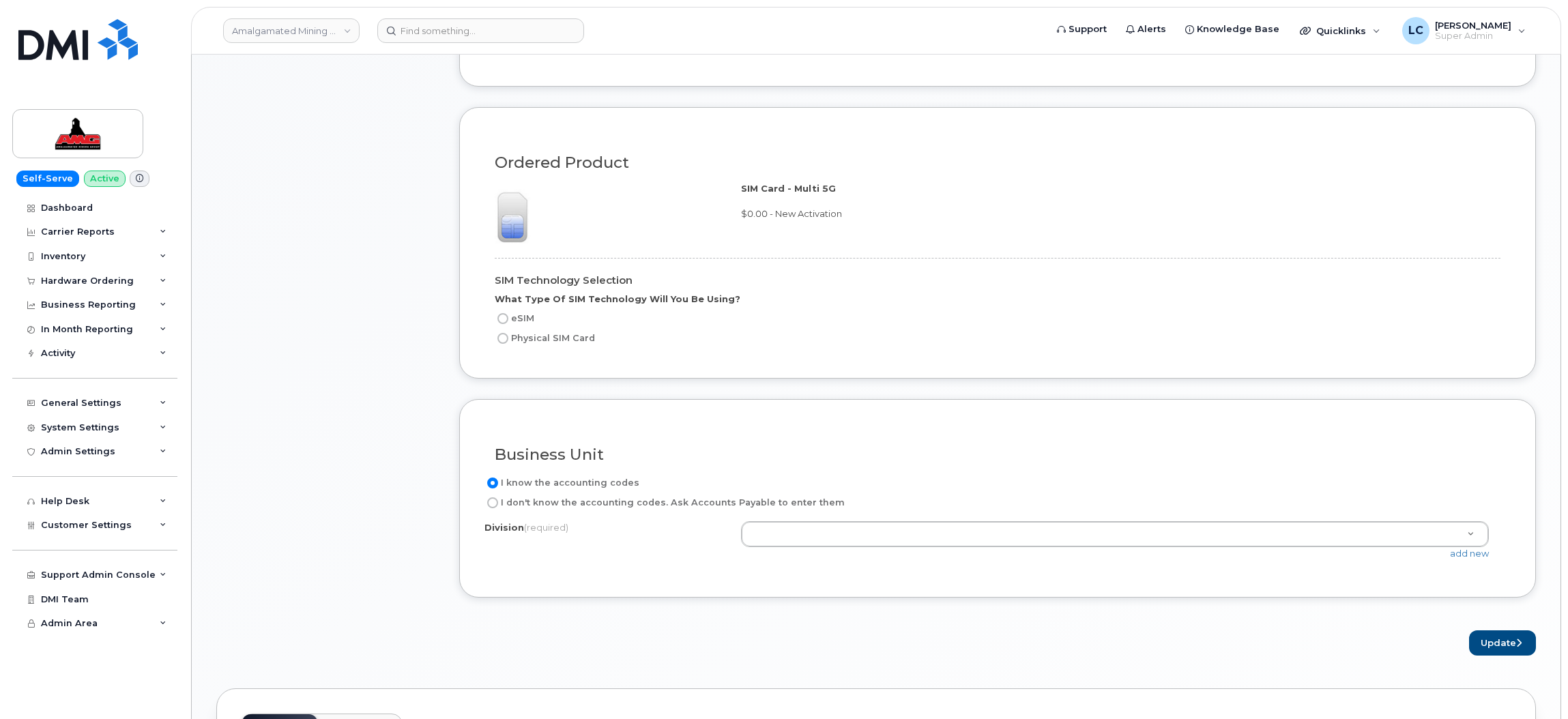
click at [509, 345] on label "Physical SIM Card" at bounding box center [545, 339] width 100 height 17
click at [508, 344] on input "Physical SIM Card" at bounding box center [503, 339] width 11 height 11
radio input "true"
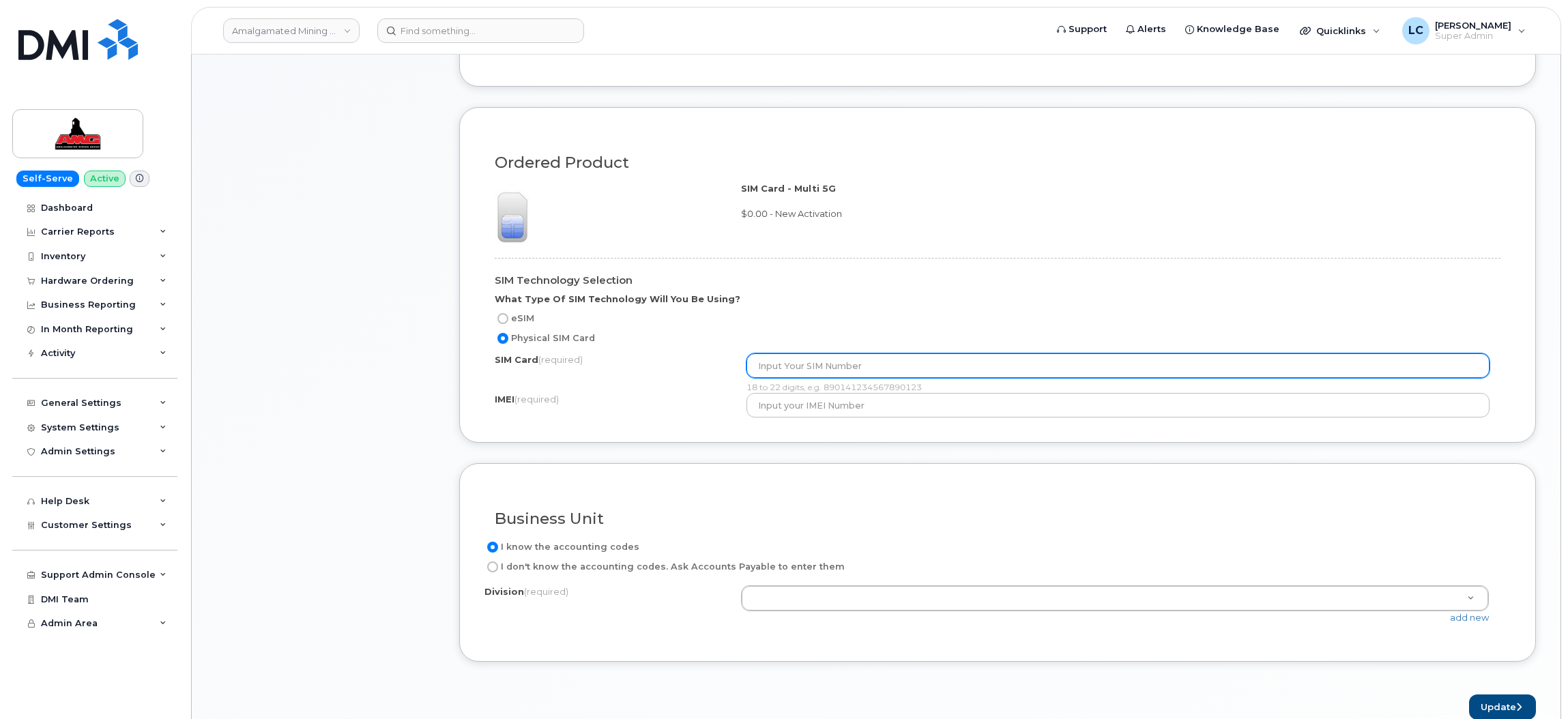
click at [873, 365] on input "text" at bounding box center [1118, 365] width 744 height 24
click at [874, 365] on input "text" at bounding box center [1118, 365] width 744 height 24
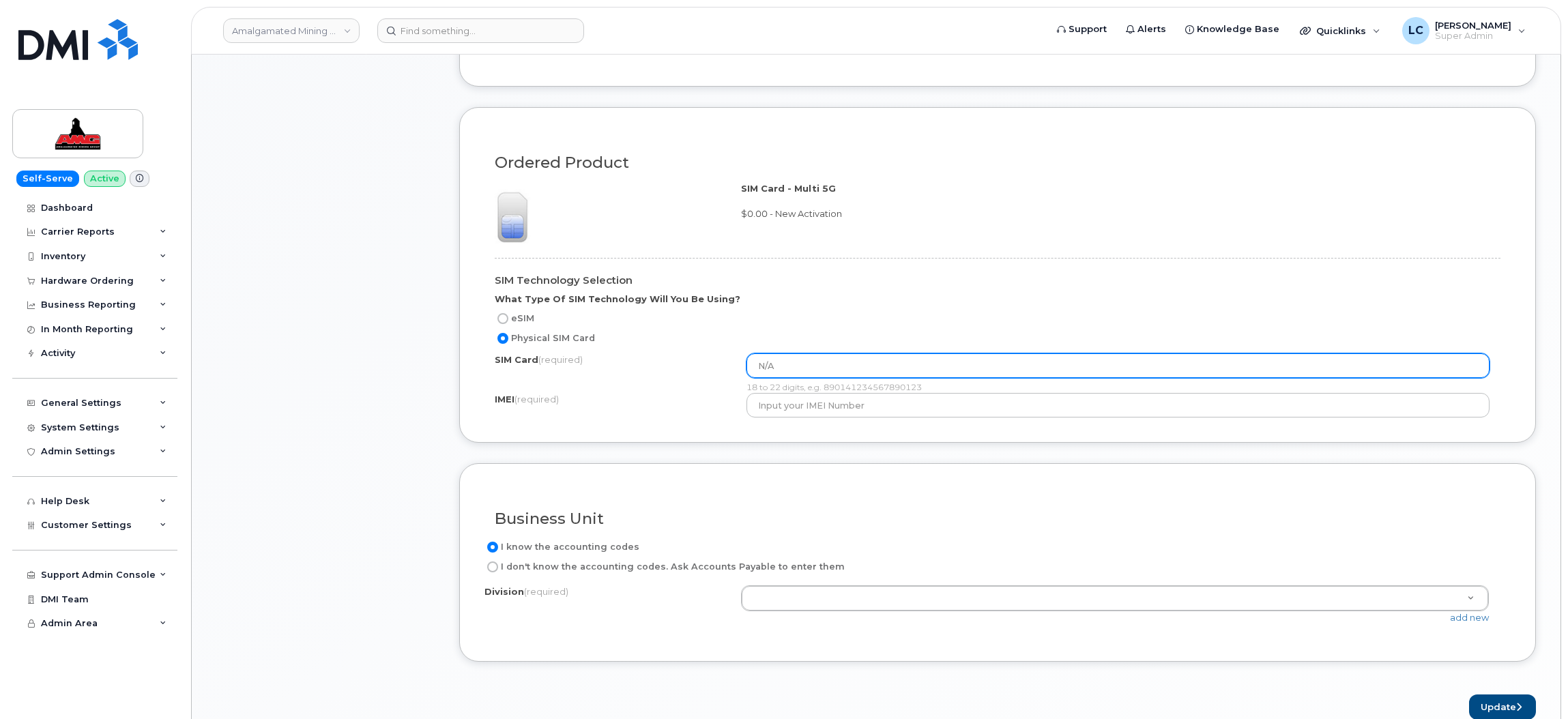
type input "N/A"
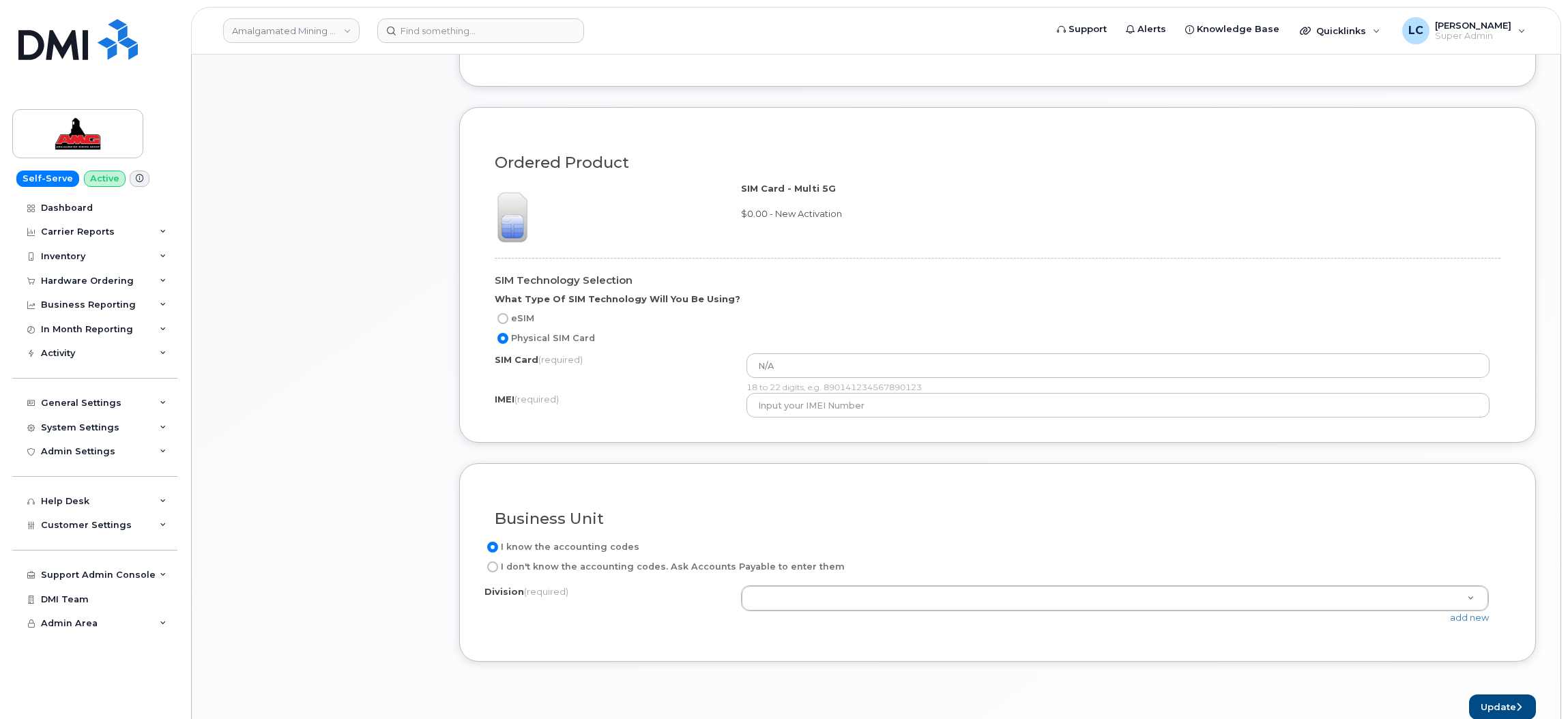
click at [907, 308] on div "SIM Technology Selection What Type Of SIM Technology Will You Be Using?" at bounding box center [997, 290] width 1006 height 42
click at [899, 383] on div "N/A 18 to 22 digits, e.g. 890141234567890123" at bounding box center [1124, 373] width 754 height 40
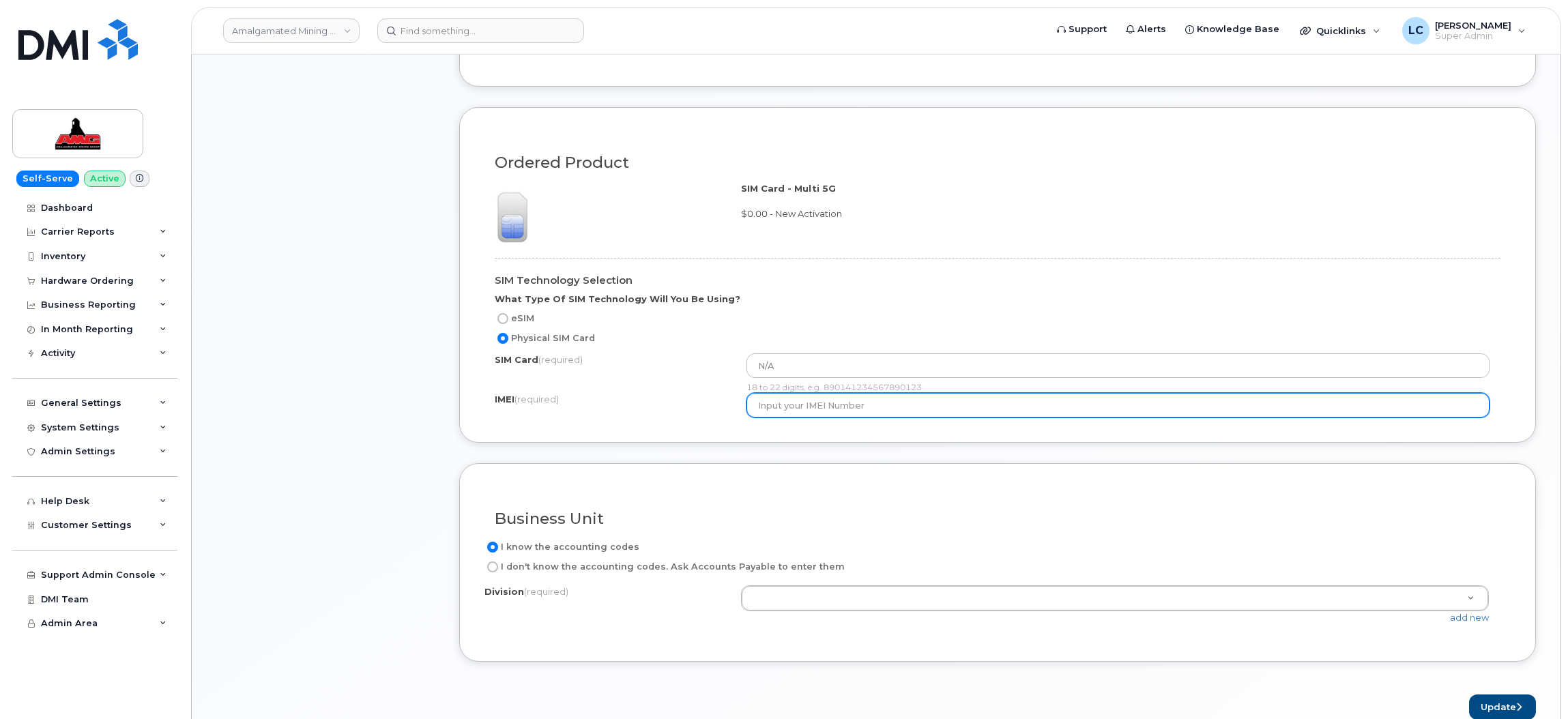
click at [903, 409] on input "text" at bounding box center [1118, 405] width 744 height 24
